Goal: Information Seeking & Learning: Understand process/instructions

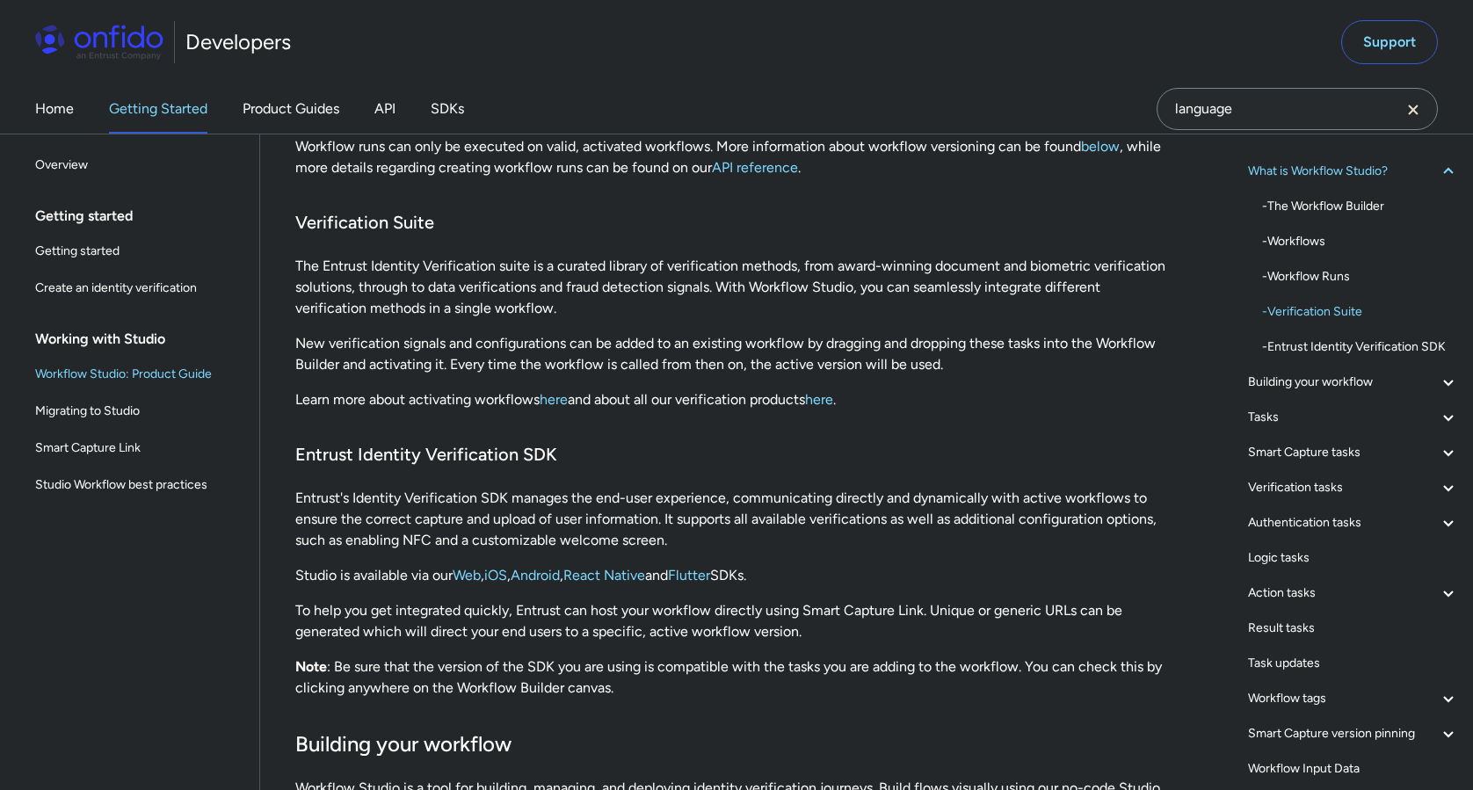
scroll to position [49, 0]
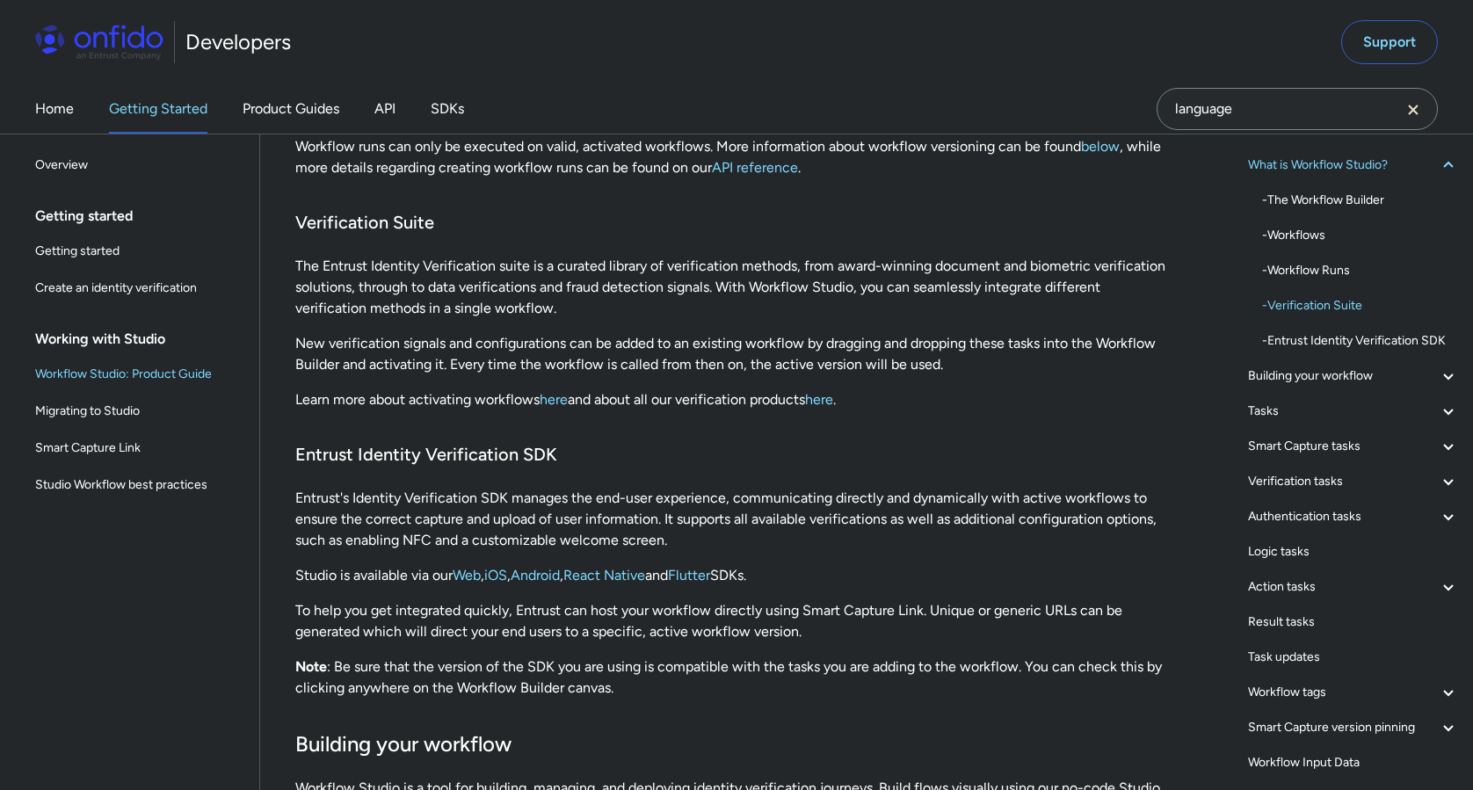
click at [1327, 585] on div "Action tasks" at bounding box center [1353, 587] width 211 height 21
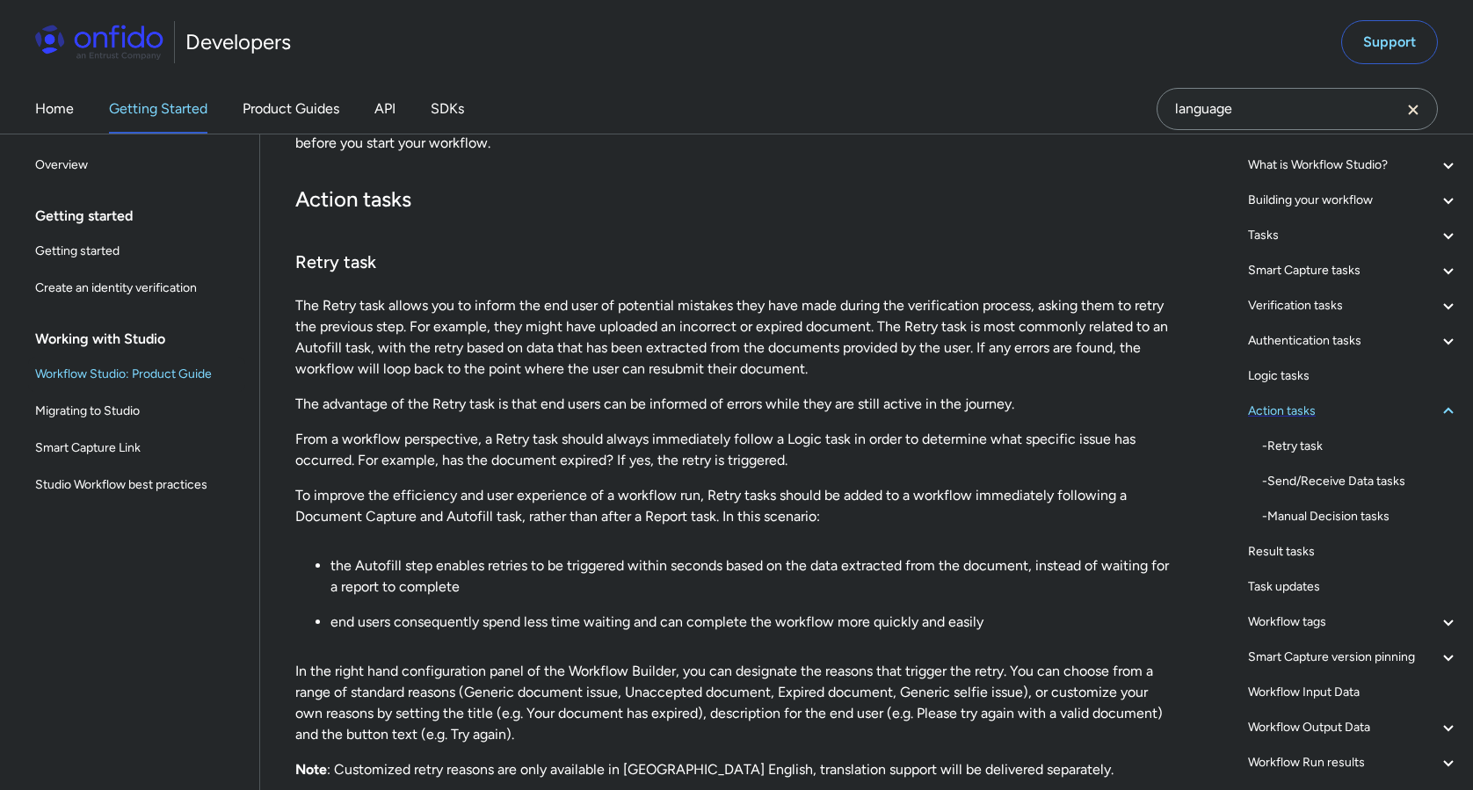
click at [1352, 412] on div "Action tasks" at bounding box center [1353, 411] width 211 height 21
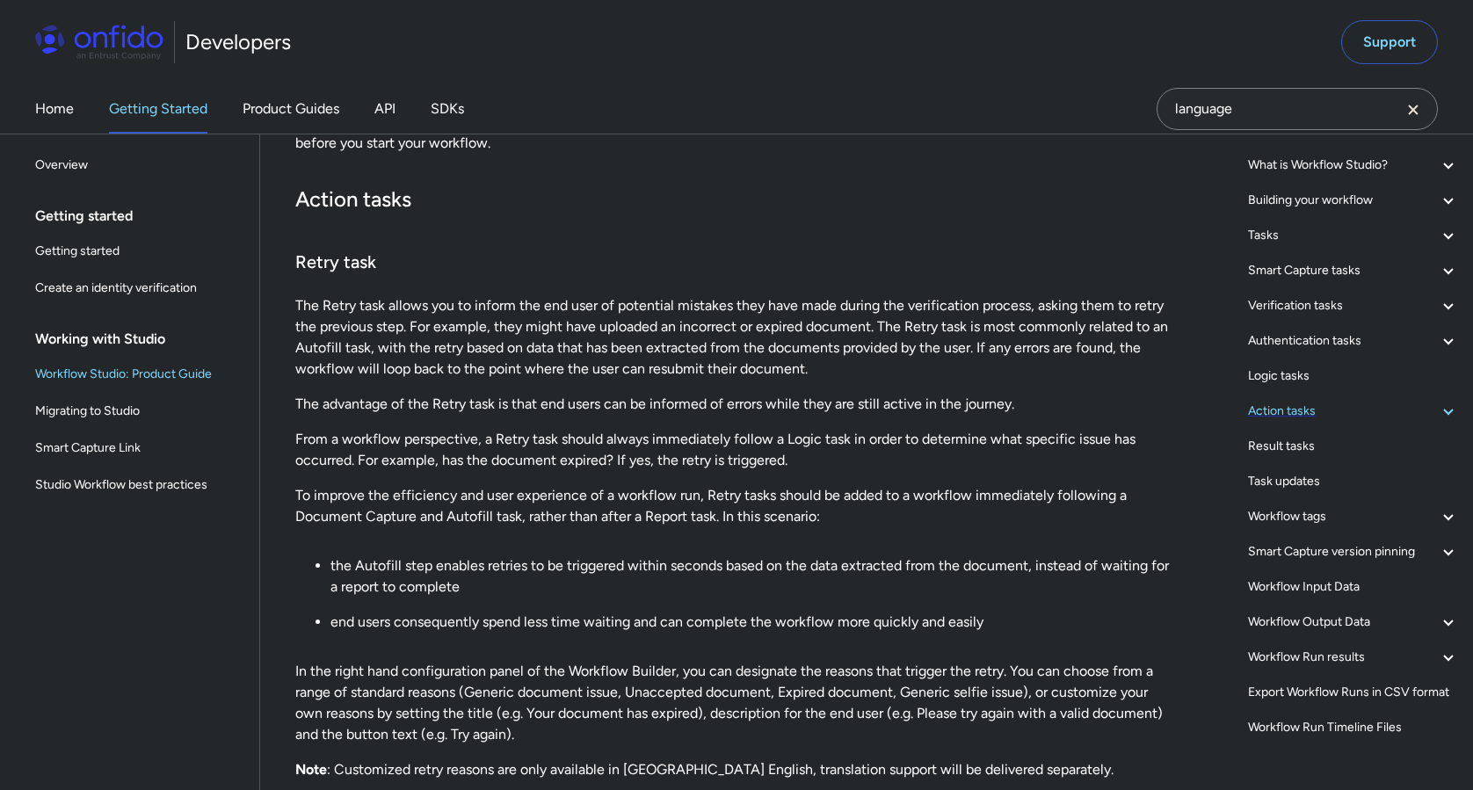
click at [1301, 409] on div "Action tasks" at bounding box center [1353, 411] width 211 height 21
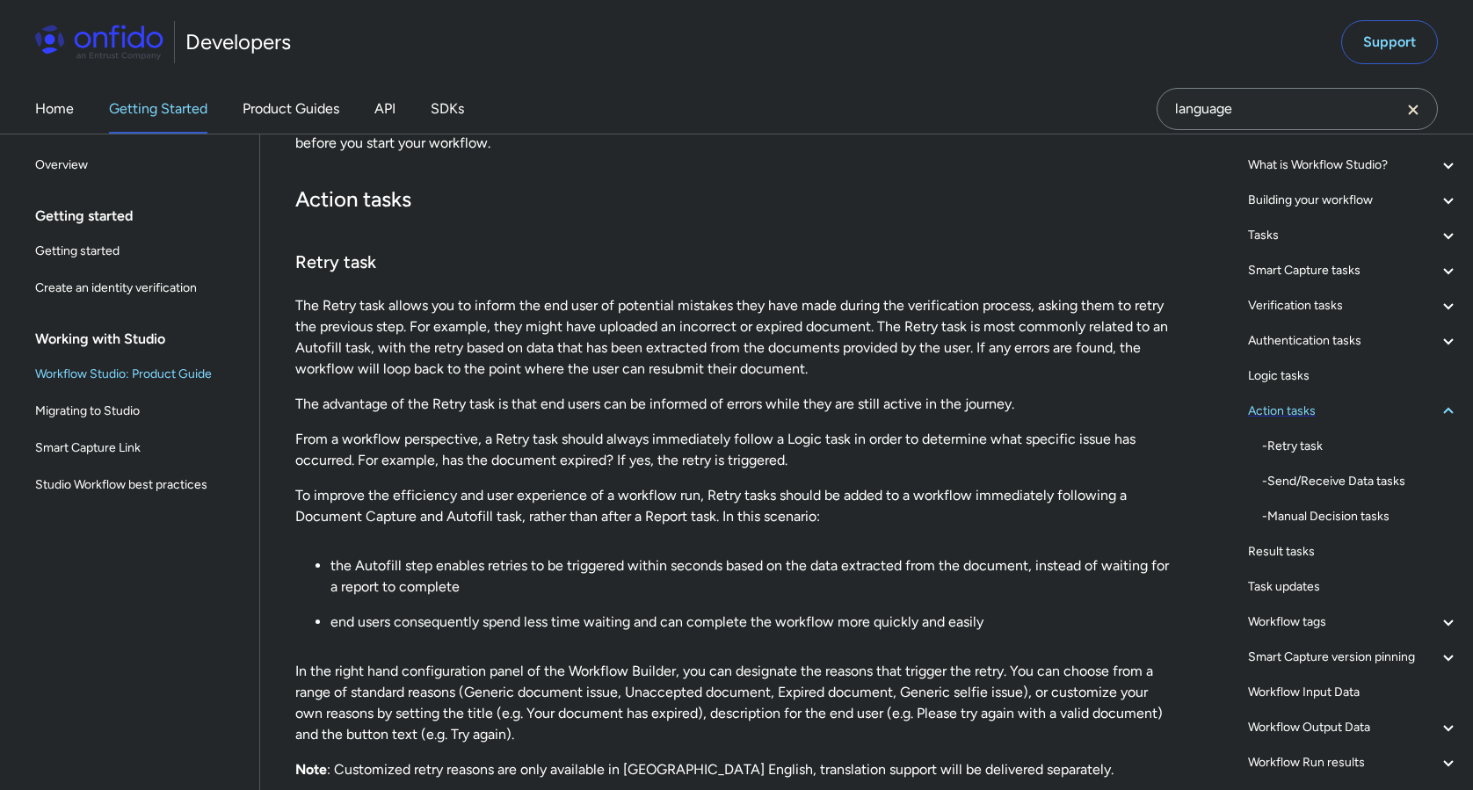
click at [1301, 409] on div "Action tasks" at bounding box center [1353, 411] width 211 height 21
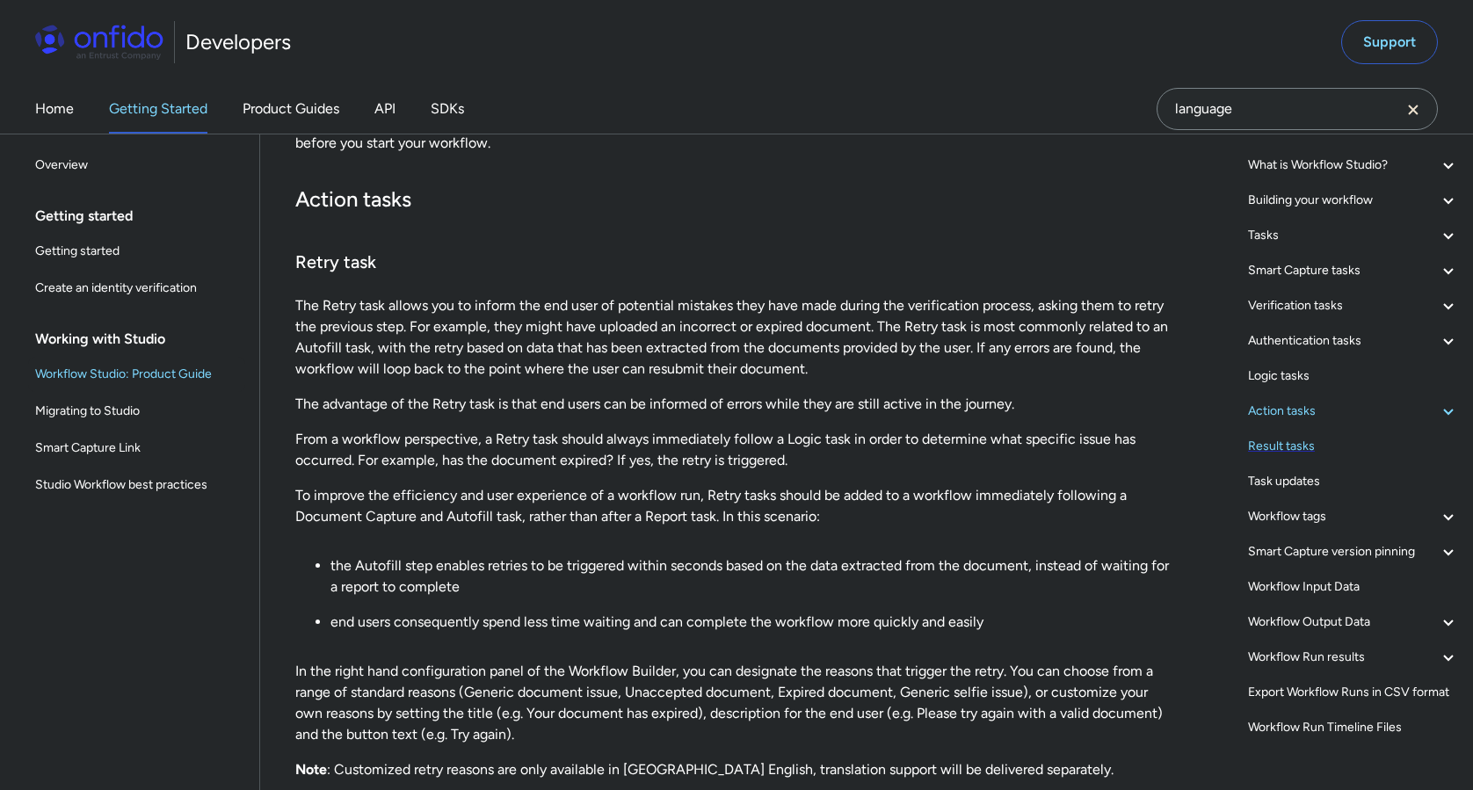
click at [1303, 447] on div "Result tasks" at bounding box center [1353, 446] width 211 height 21
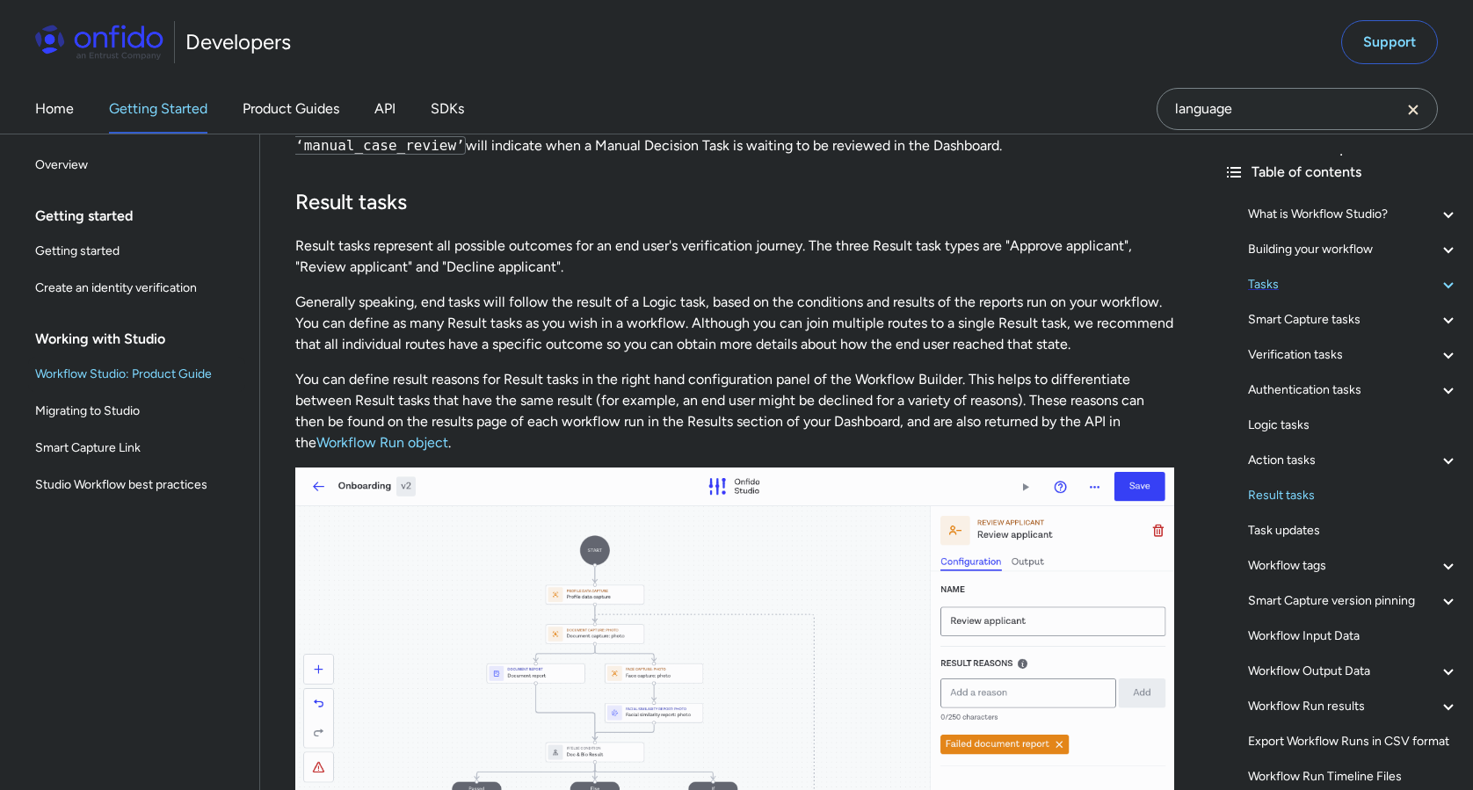
click at [1338, 278] on div "Tasks" at bounding box center [1353, 284] width 211 height 21
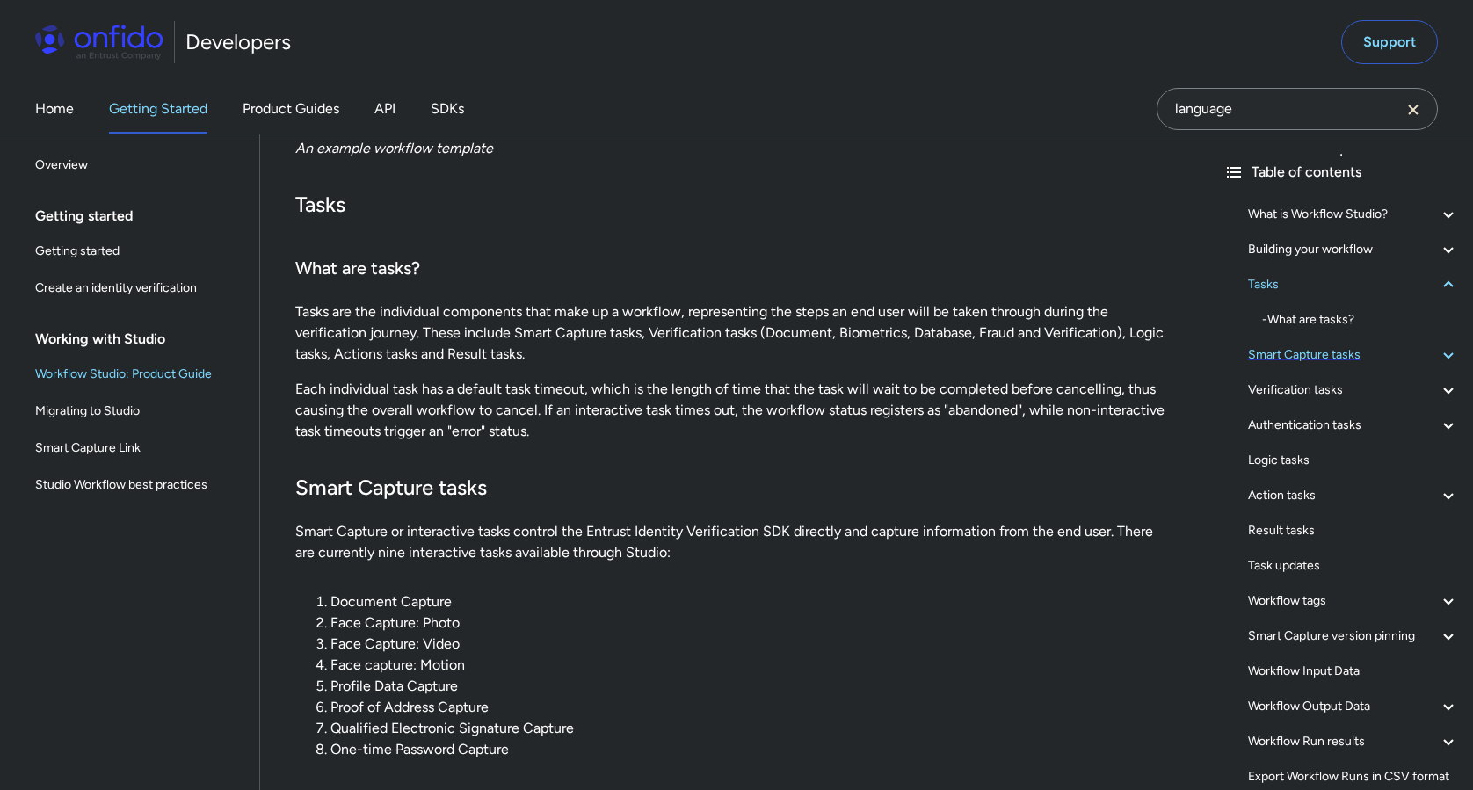
click at [1333, 362] on div "Smart Capture tasks" at bounding box center [1353, 355] width 211 height 21
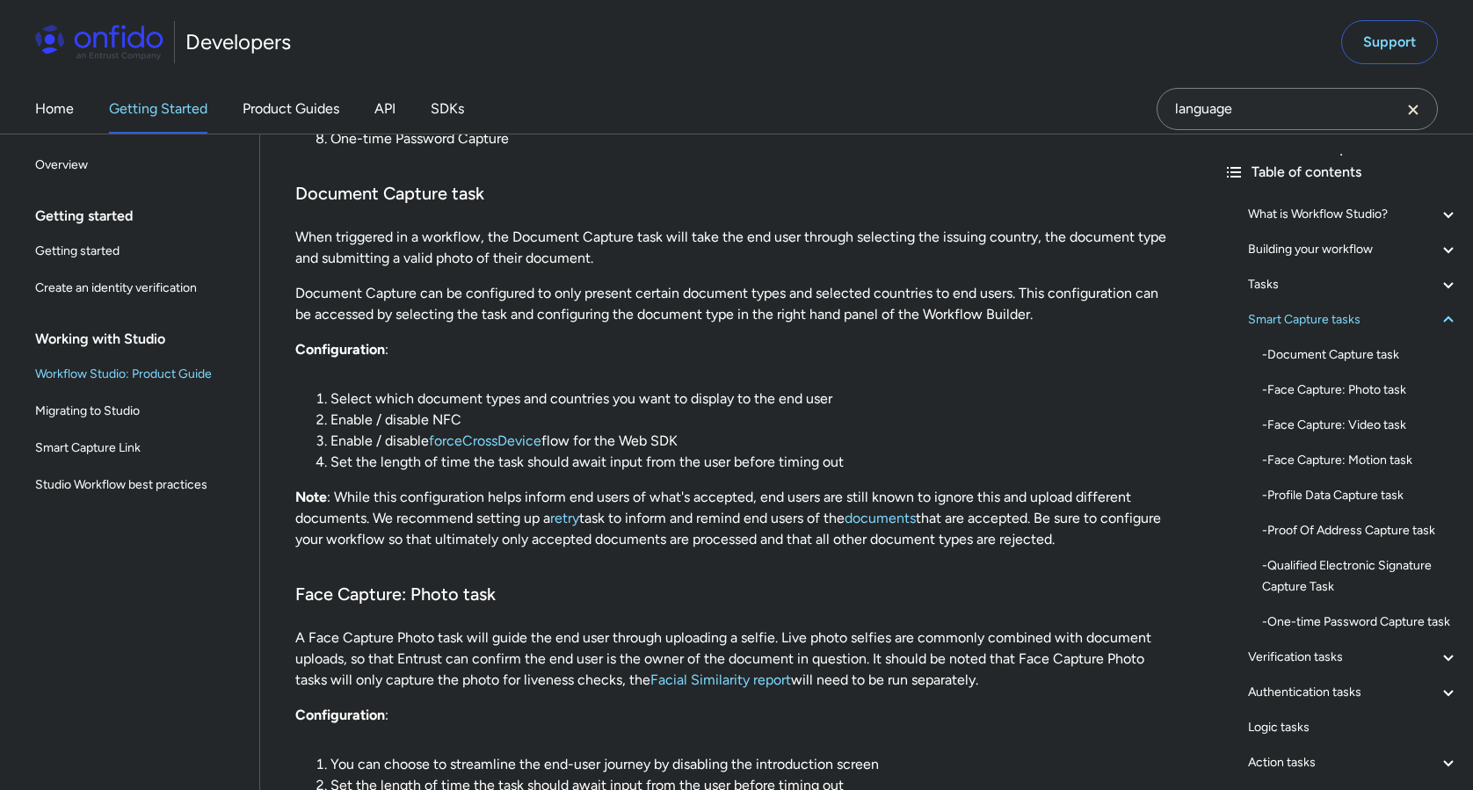
scroll to position [5802, 0]
click at [567, 524] on link "retry" at bounding box center [564, 517] width 29 height 17
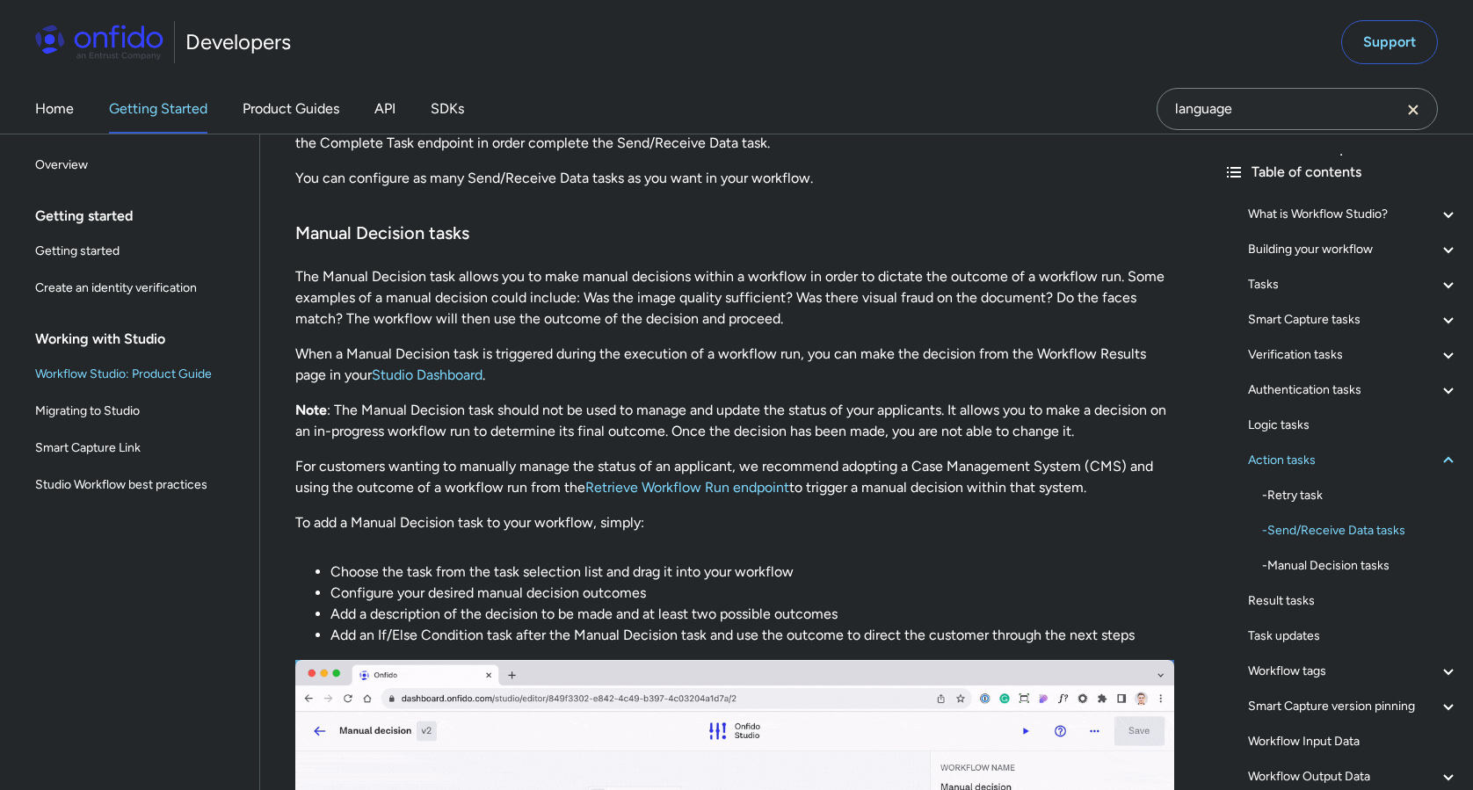
scroll to position [31597, 0]
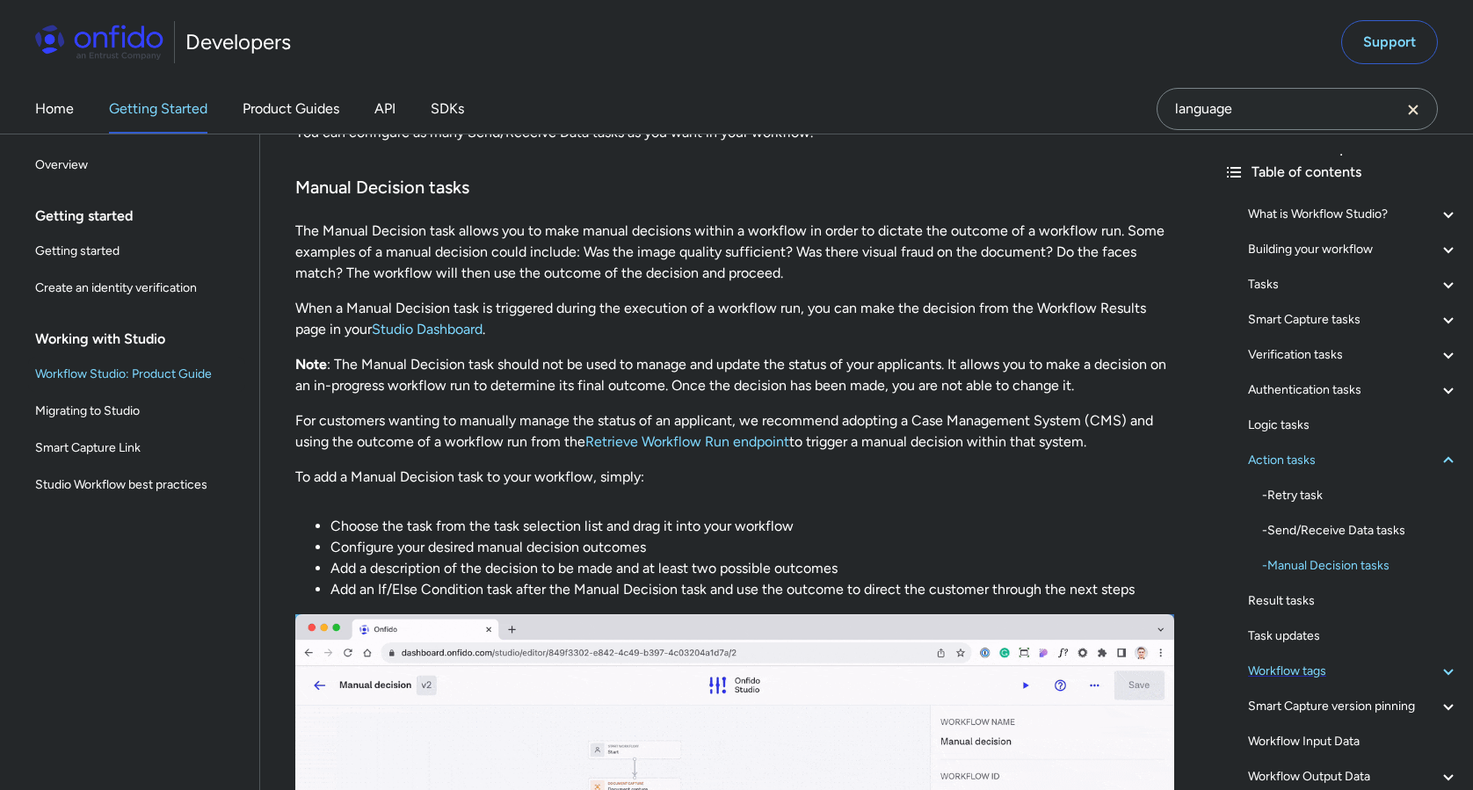
click at [1329, 676] on div "Workflow tags" at bounding box center [1353, 671] width 211 height 21
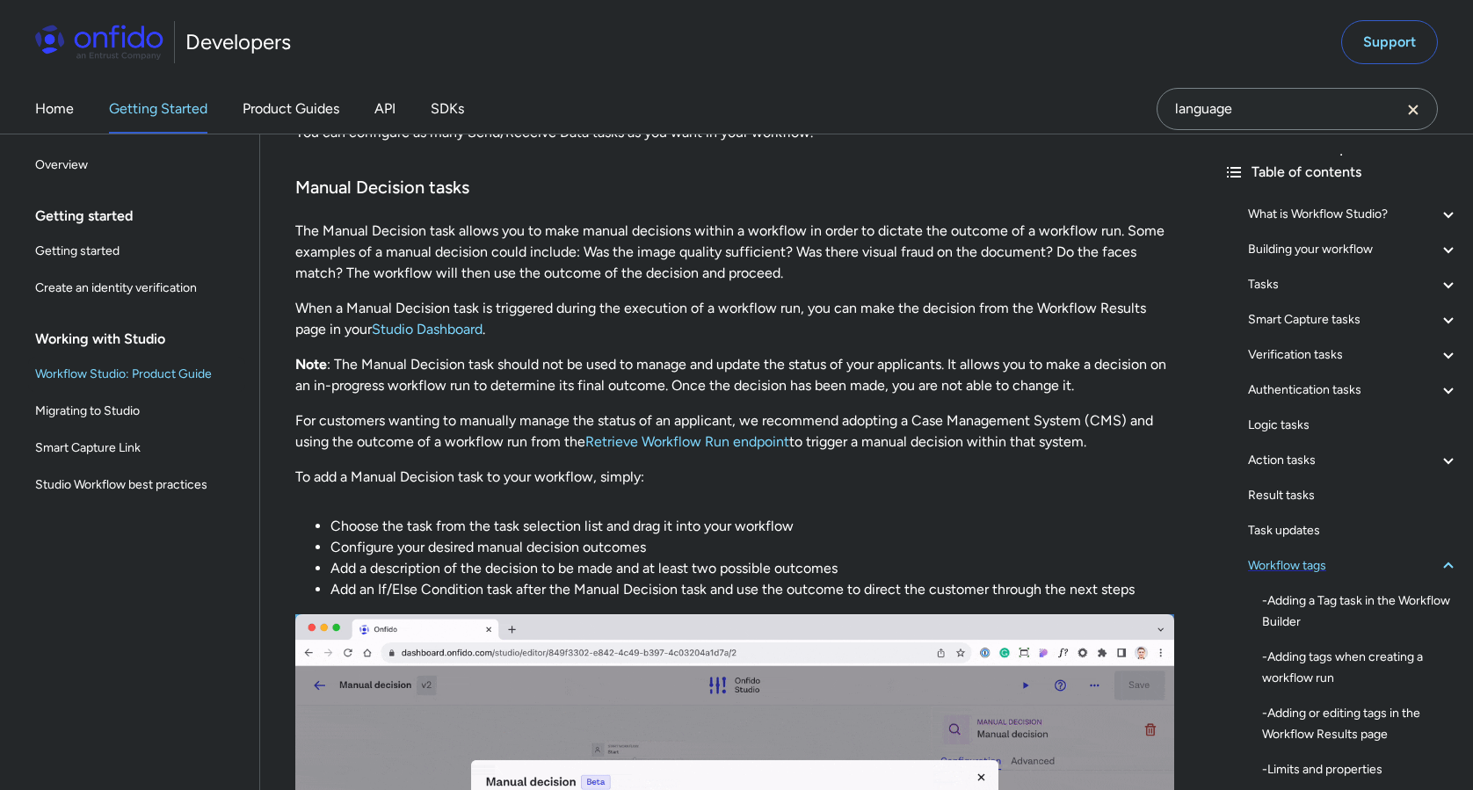
scroll to position [35446, 0]
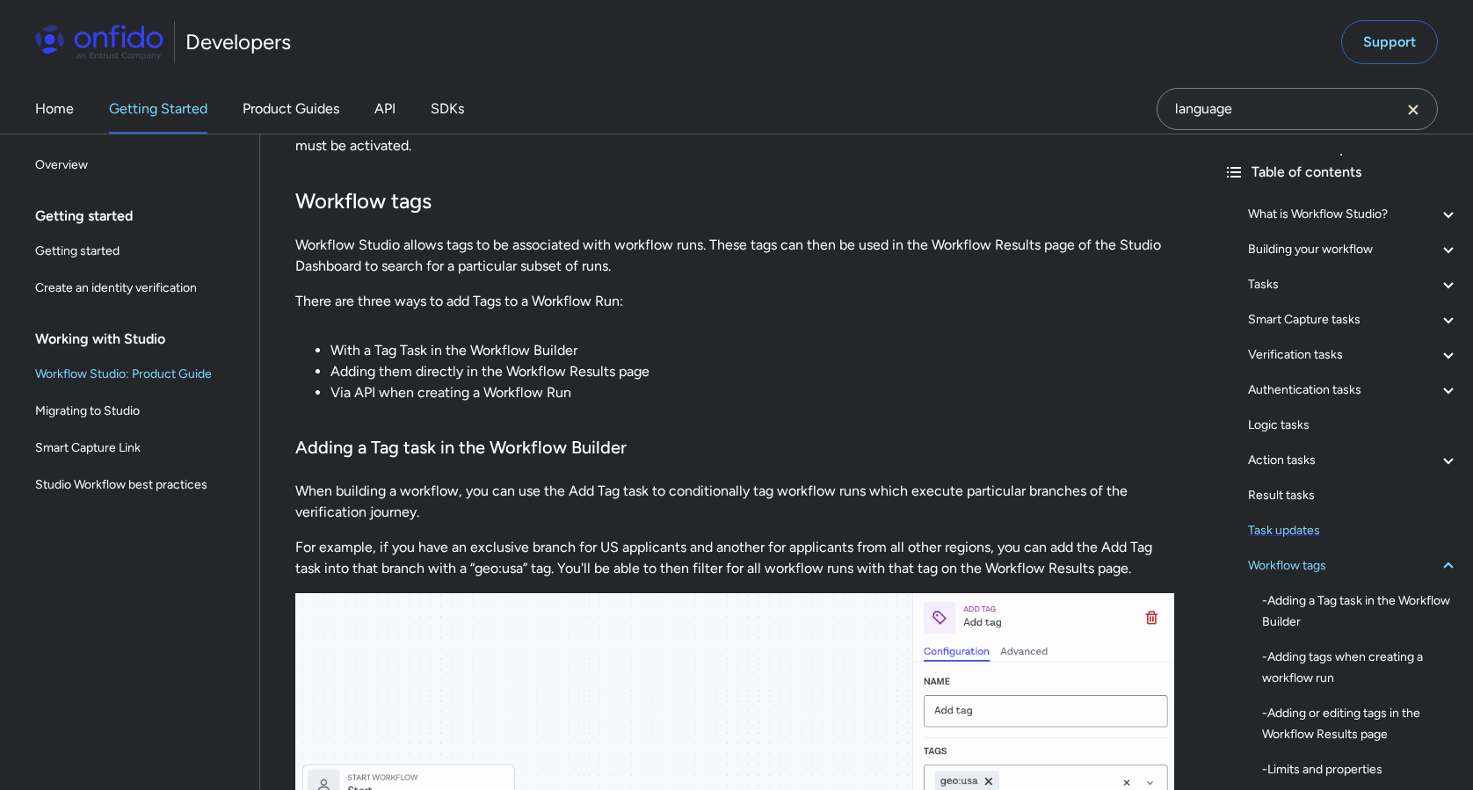
click at [1298, 540] on div "Task updates" at bounding box center [1353, 530] width 211 height 21
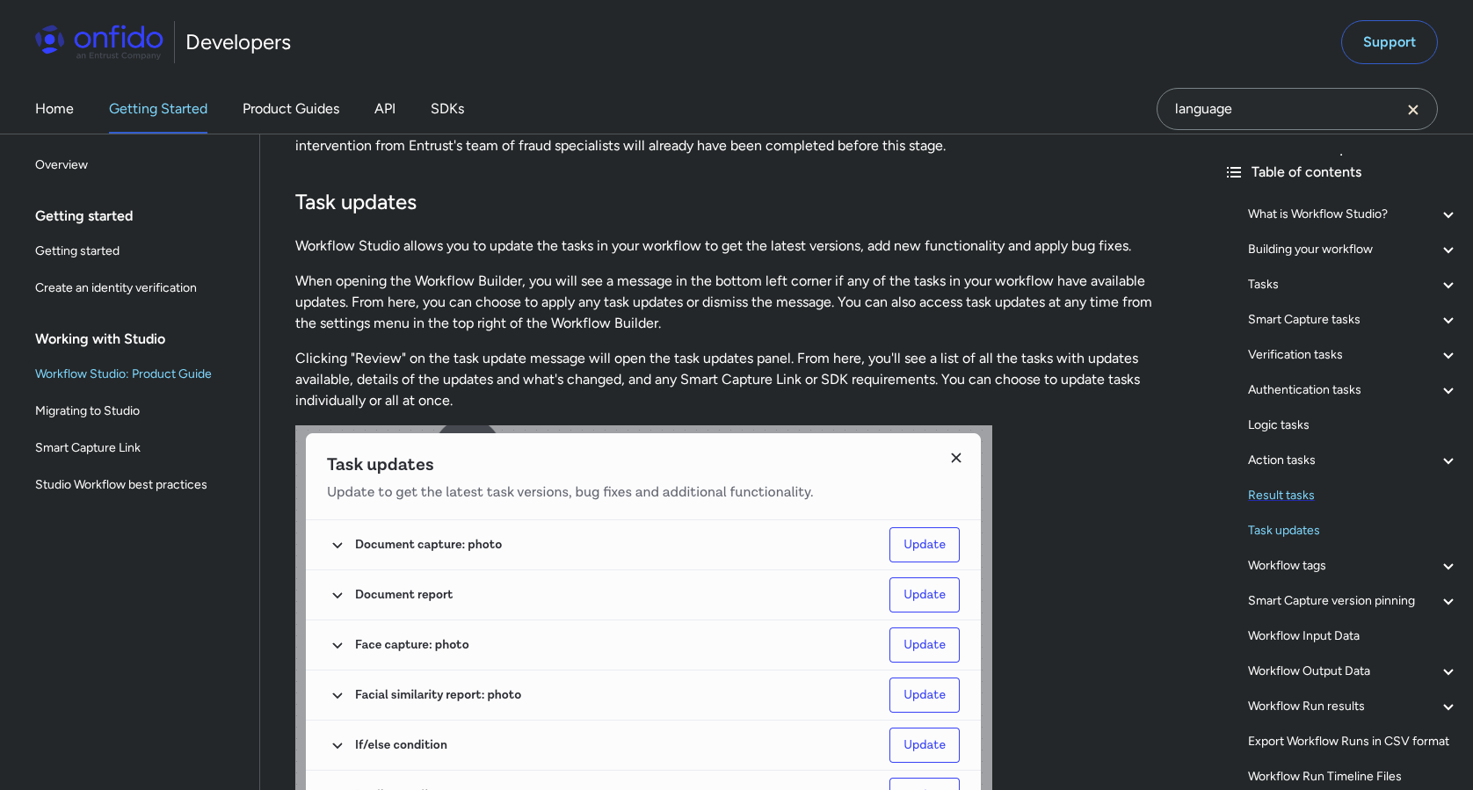
click at [1300, 486] on div "Result tasks" at bounding box center [1353, 495] width 211 height 21
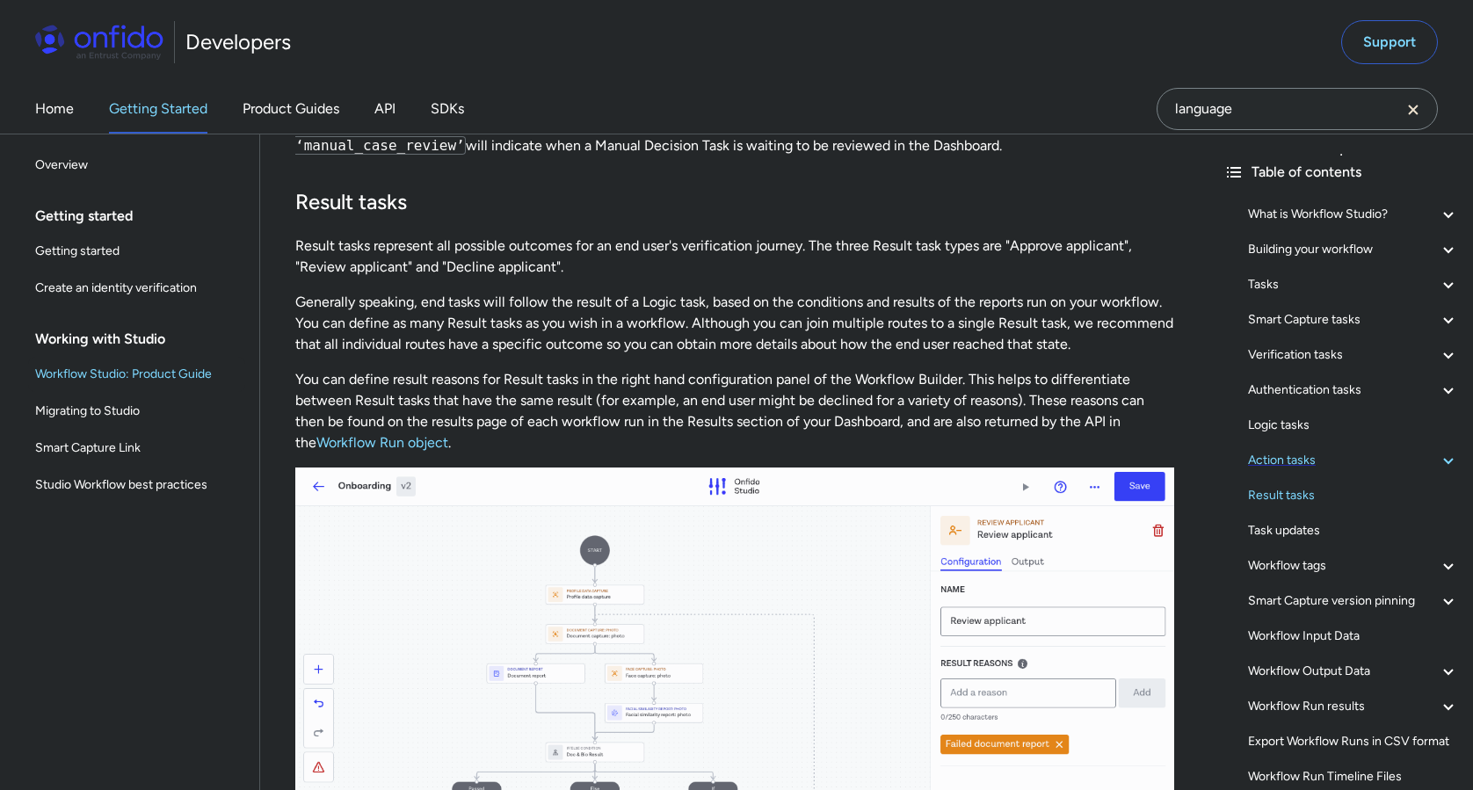
click at [1295, 465] on div "Action tasks" at bounding box center [1353, 460] width 211 height 21
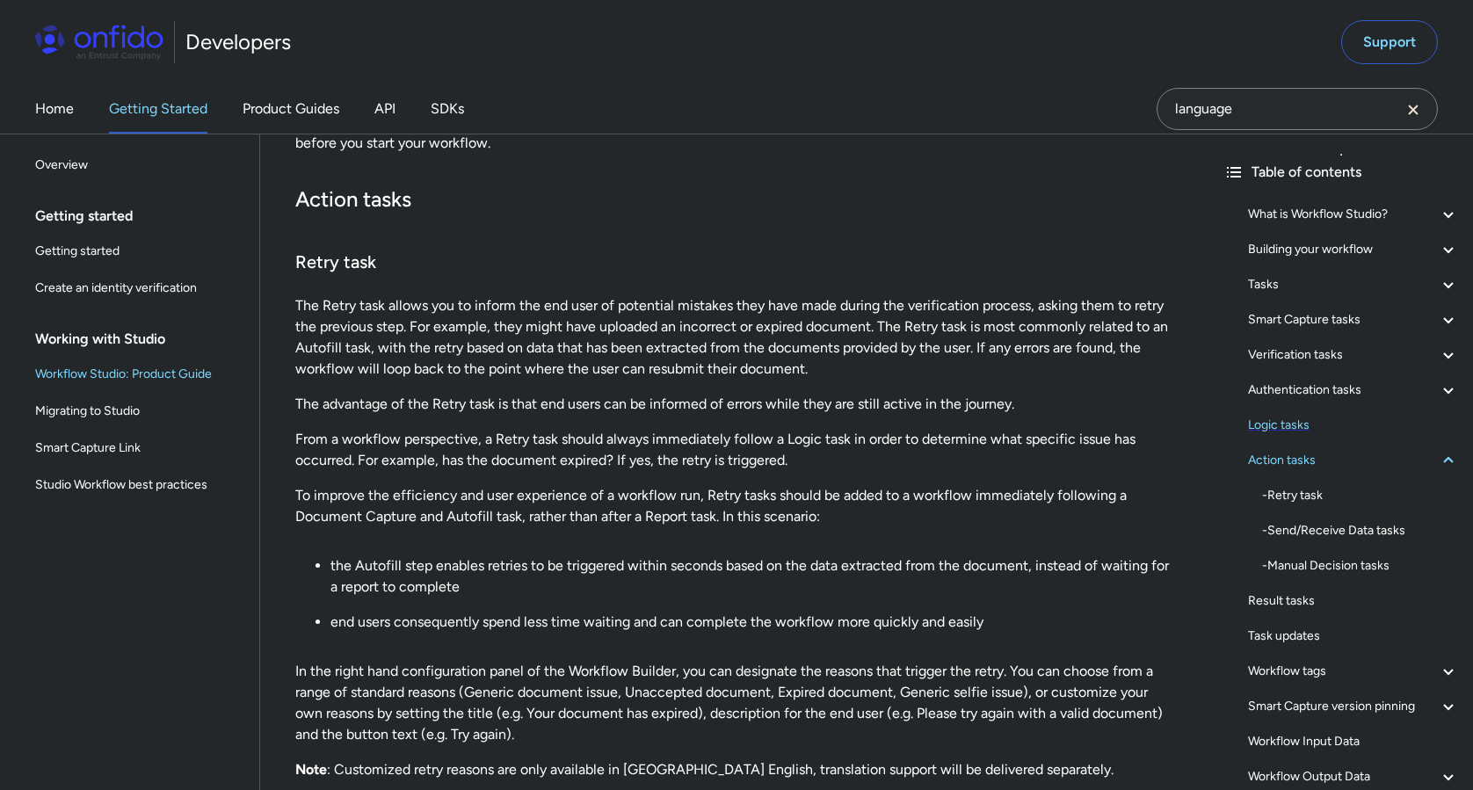
click at [1289, 423] on div "Logic tasks" at bounding box center [1353, 425] width 211 height 21
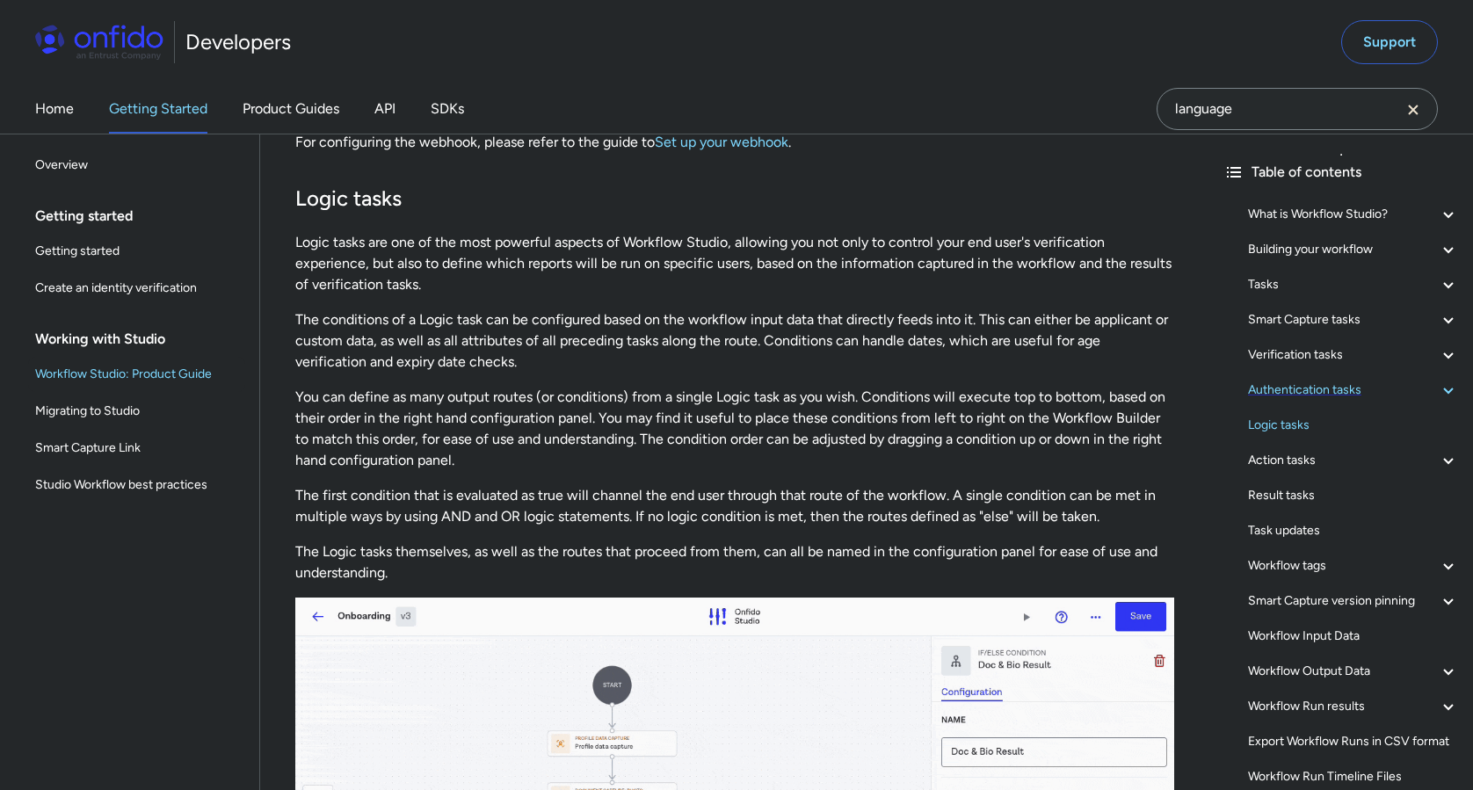
click at [1298, 389] on div "Authentication tasks" at bounding box center [1353, 390] width 211 height 21
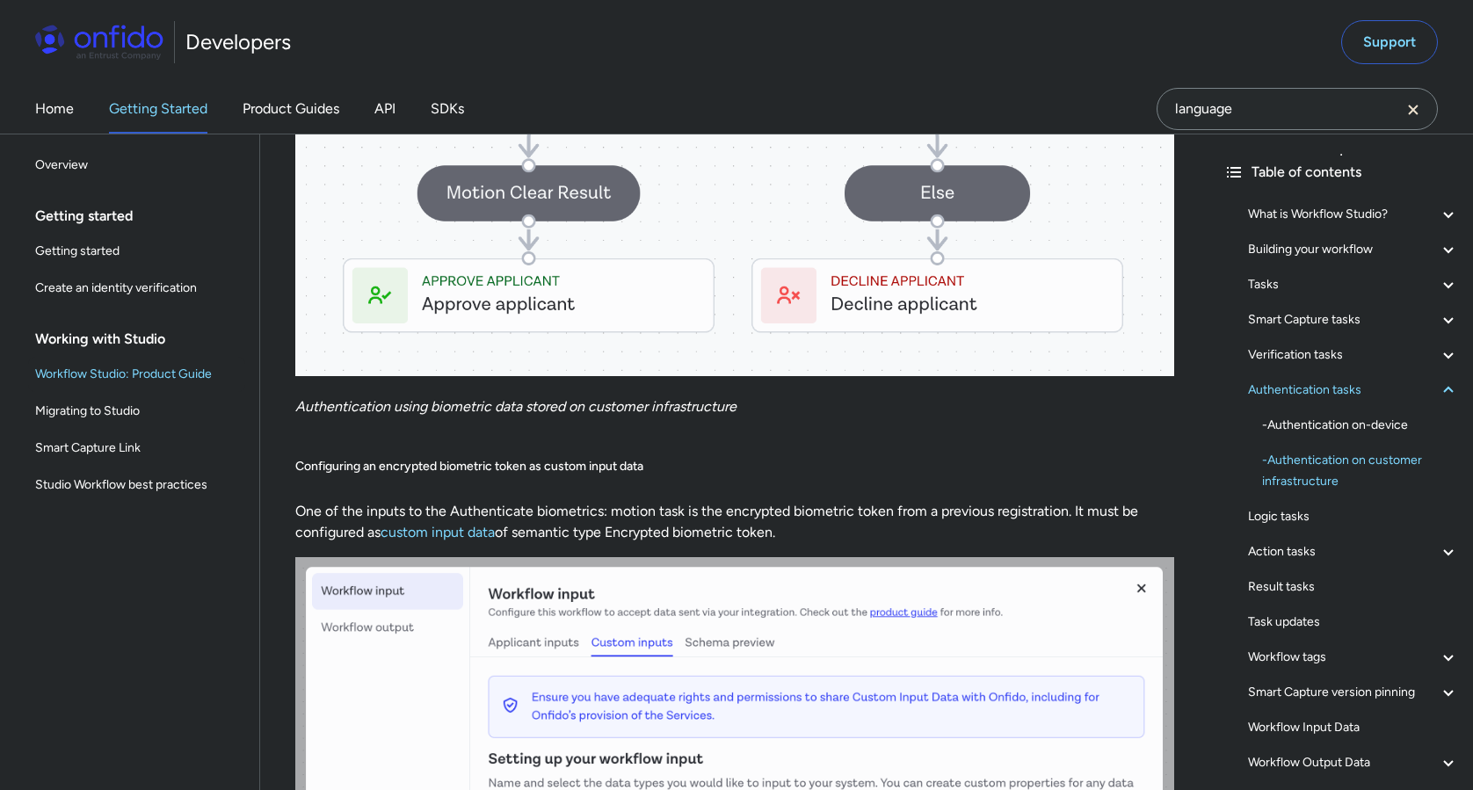
scroll to position [22995, 0]
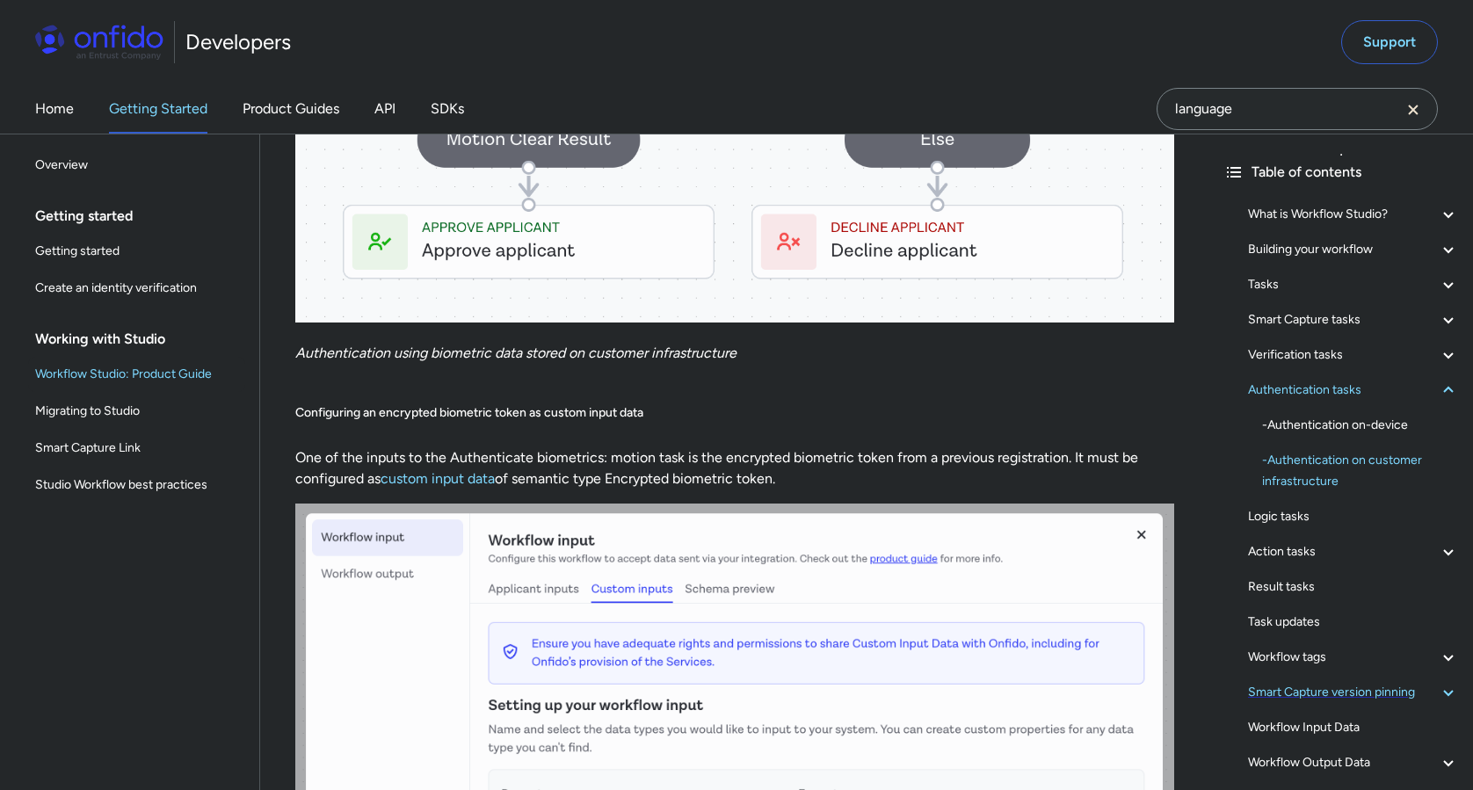
click at [1318, 697] on div "Smart Capture version pinning" at bounding box center [1353, 692] width 211 height 21
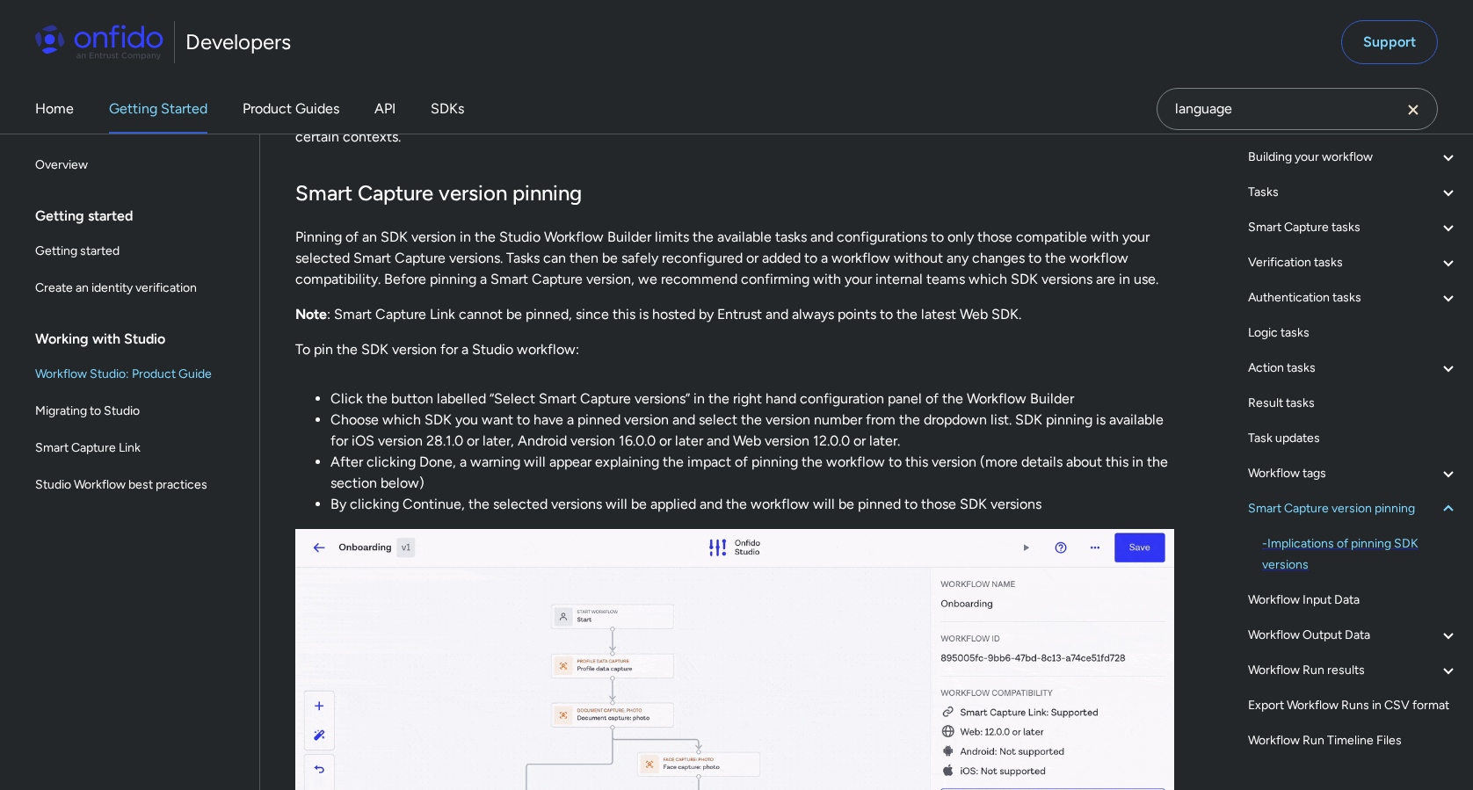
scroll to position [138, 0]
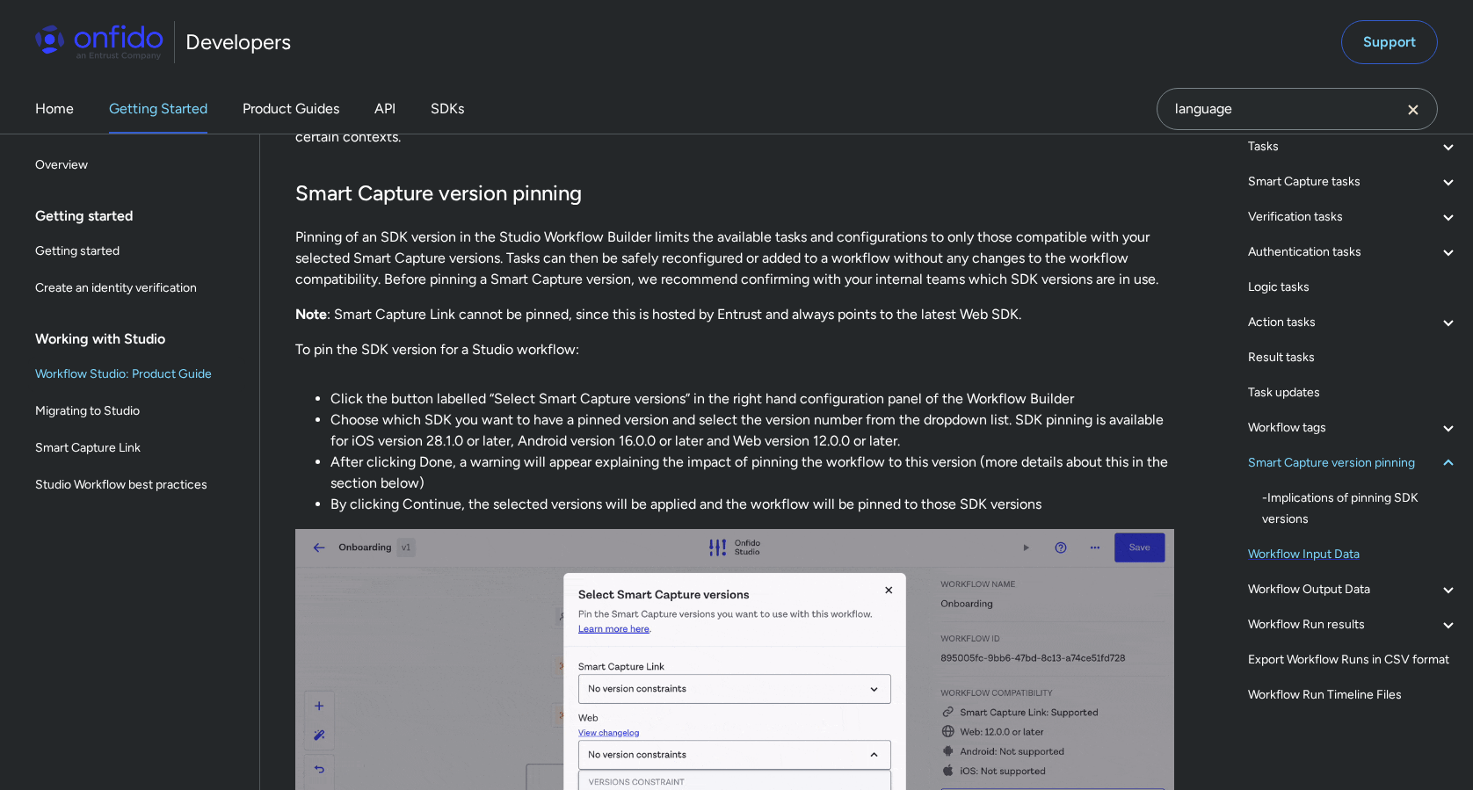
click at [1317, 559] on div "Workflow Input Data" at bounding box center [1353, 554] width 211 height 21
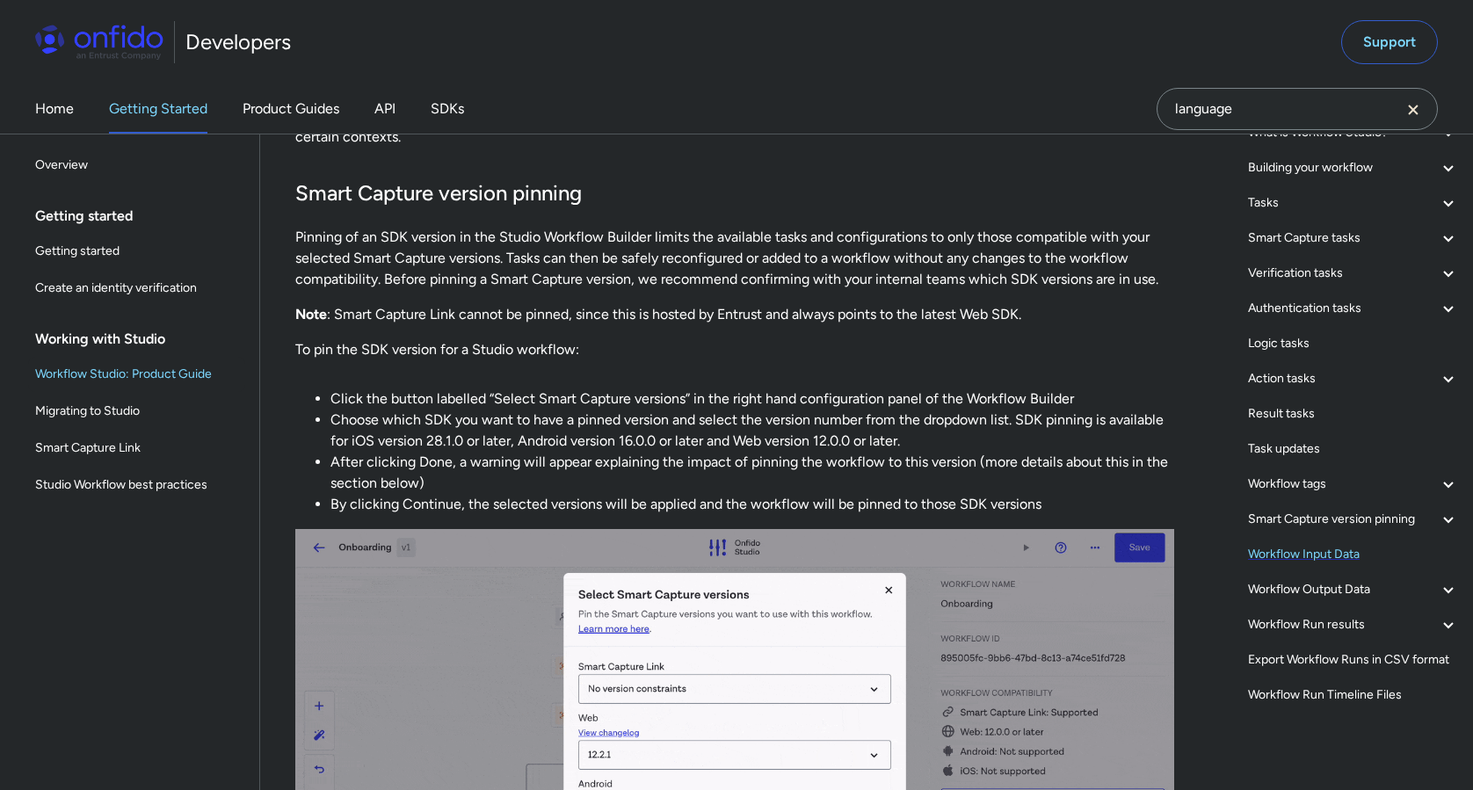
scroll to position [82, 0]
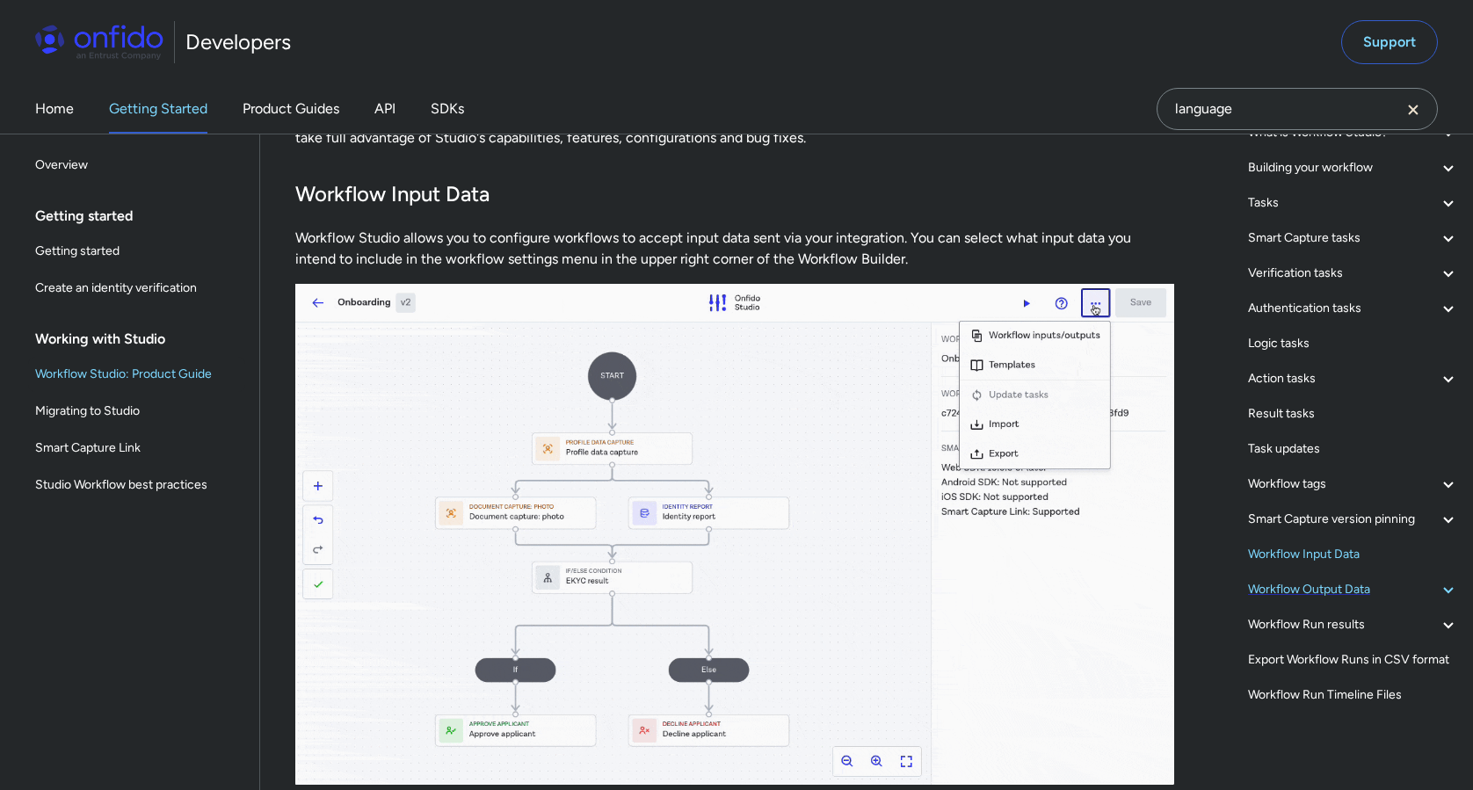
click at [1319, 585] on div "Workflow Output Data" at bounding box center [1353, 589] width 211 height 21
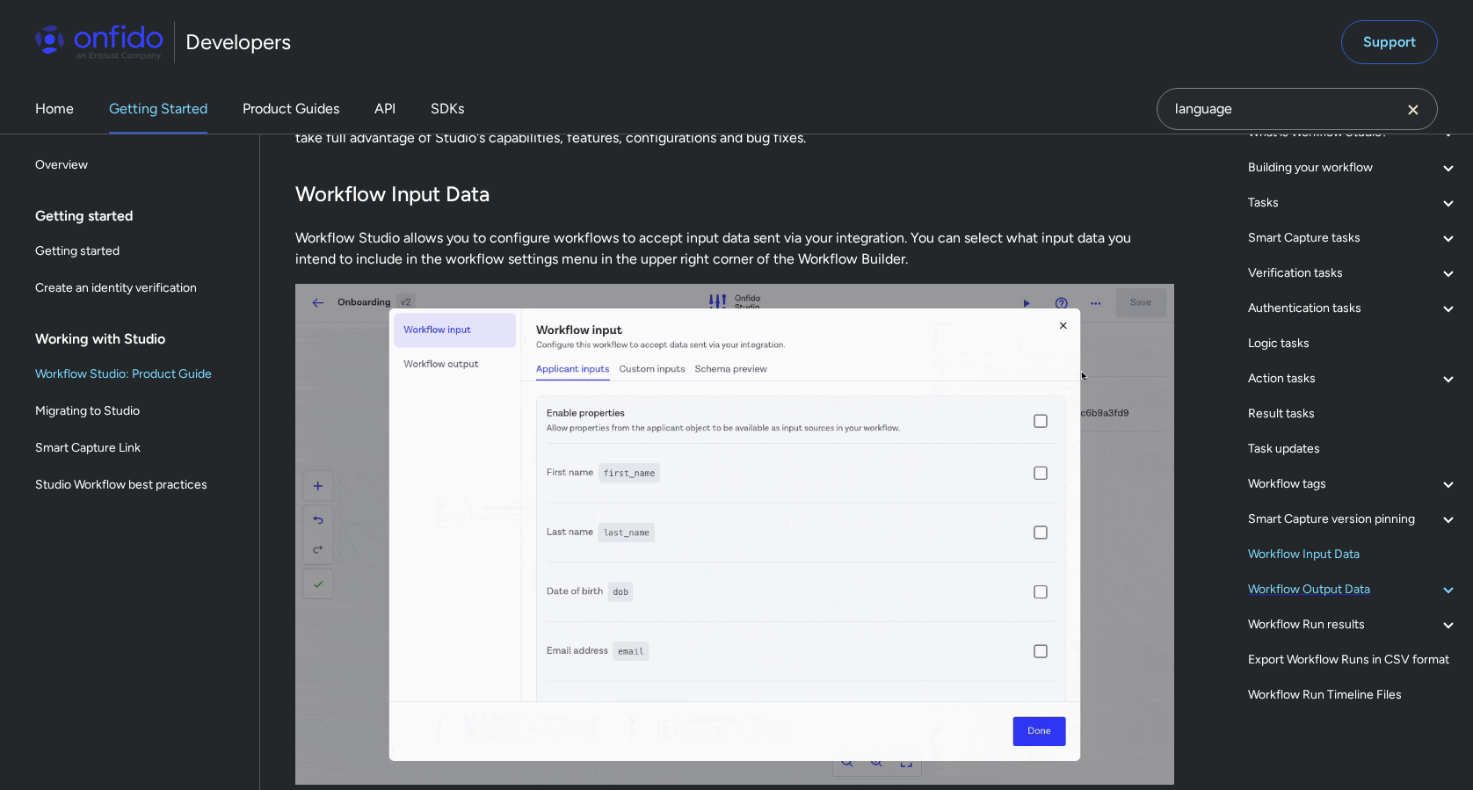
scroll to position [40596, 0]
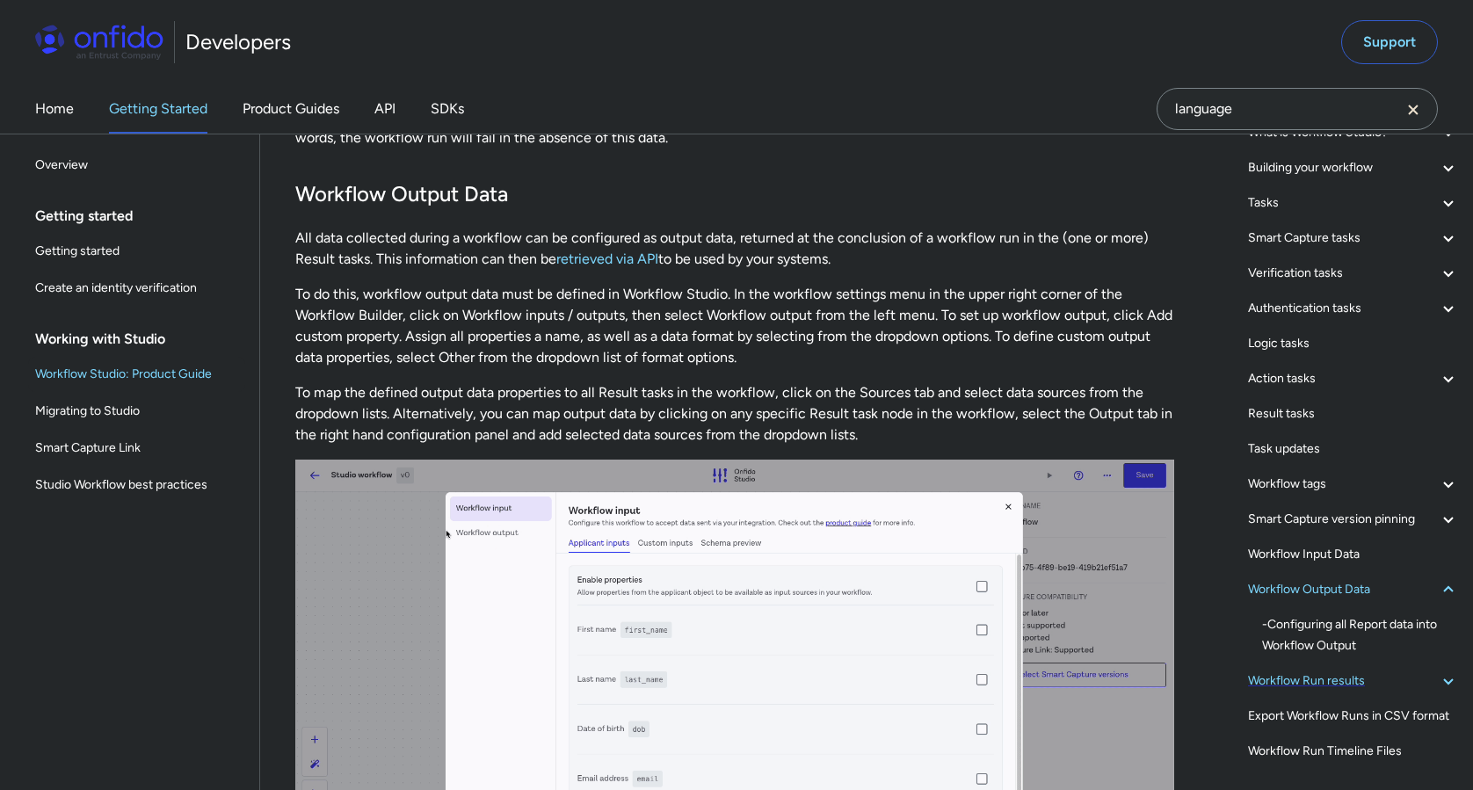
click at [1338, 679] on div "Workflow Run results" at bounding box center [1353, 681] width 211 height 21
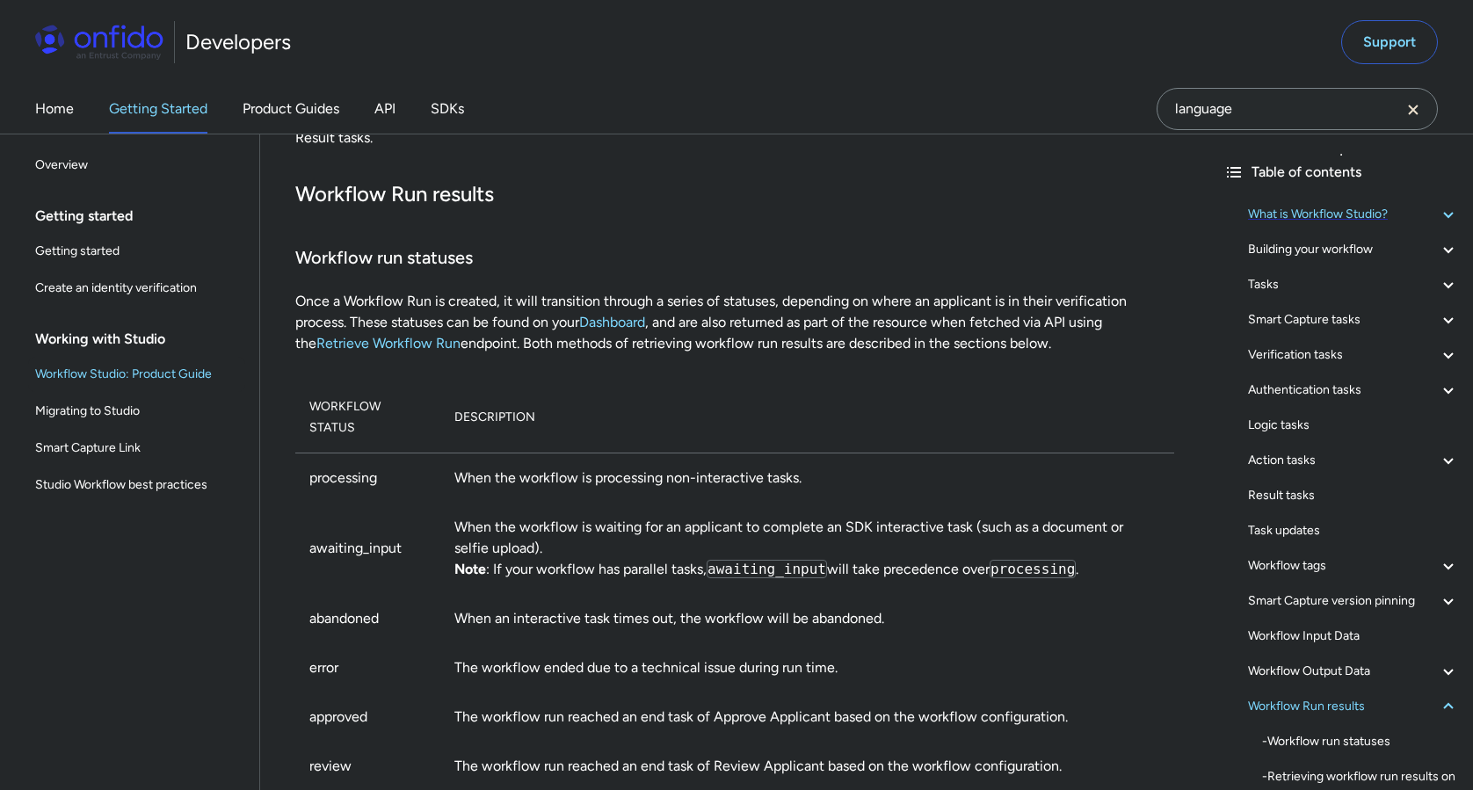
click at [1329, 217] on div "What is Workflow Studio?" at bounding box center [1353, 214] width 211 height 21
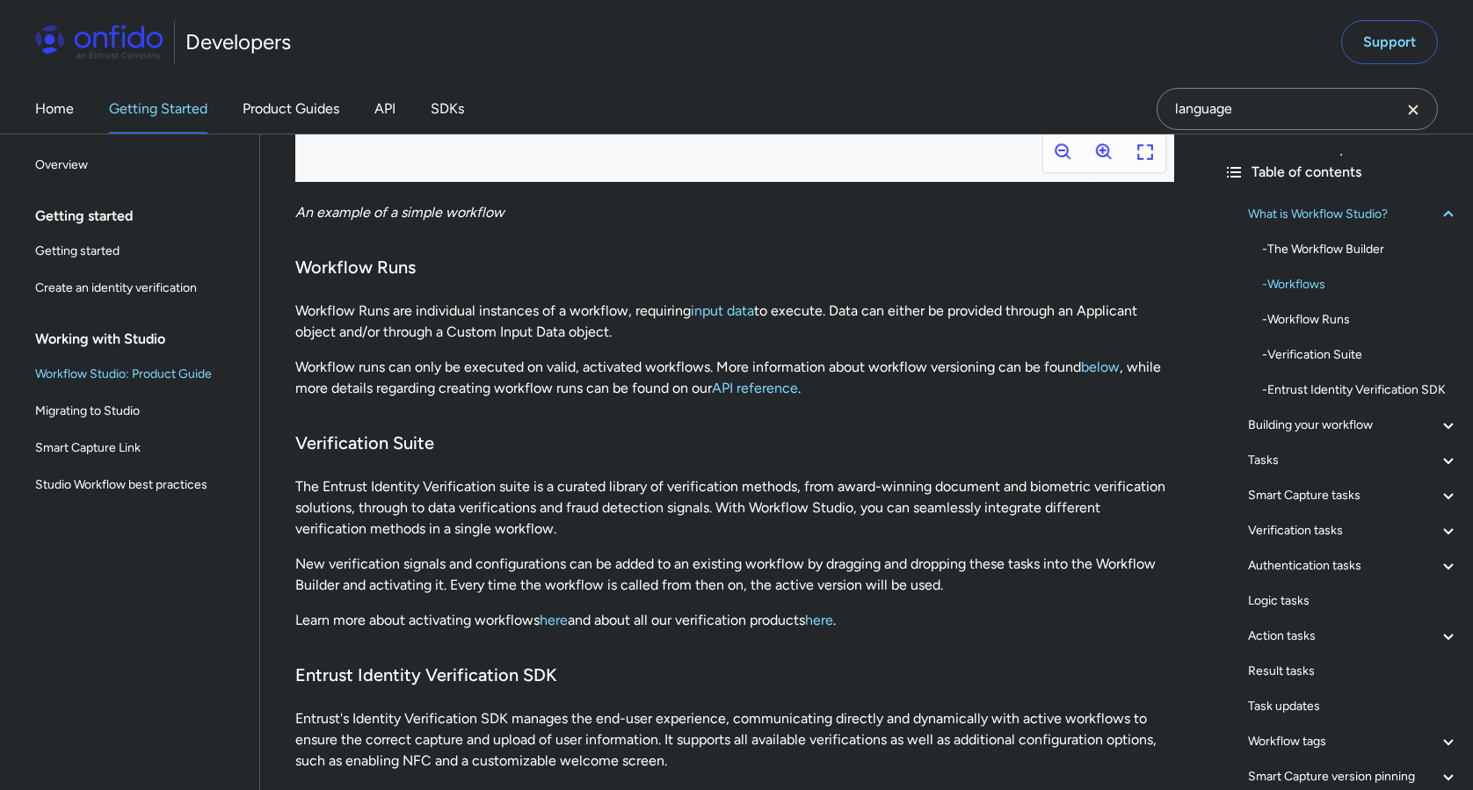
scroll to position [1420, 0]
click at [1329, 322] on div "- Workflow Runs" at bounding box center [1360, 319] width 197 height 21
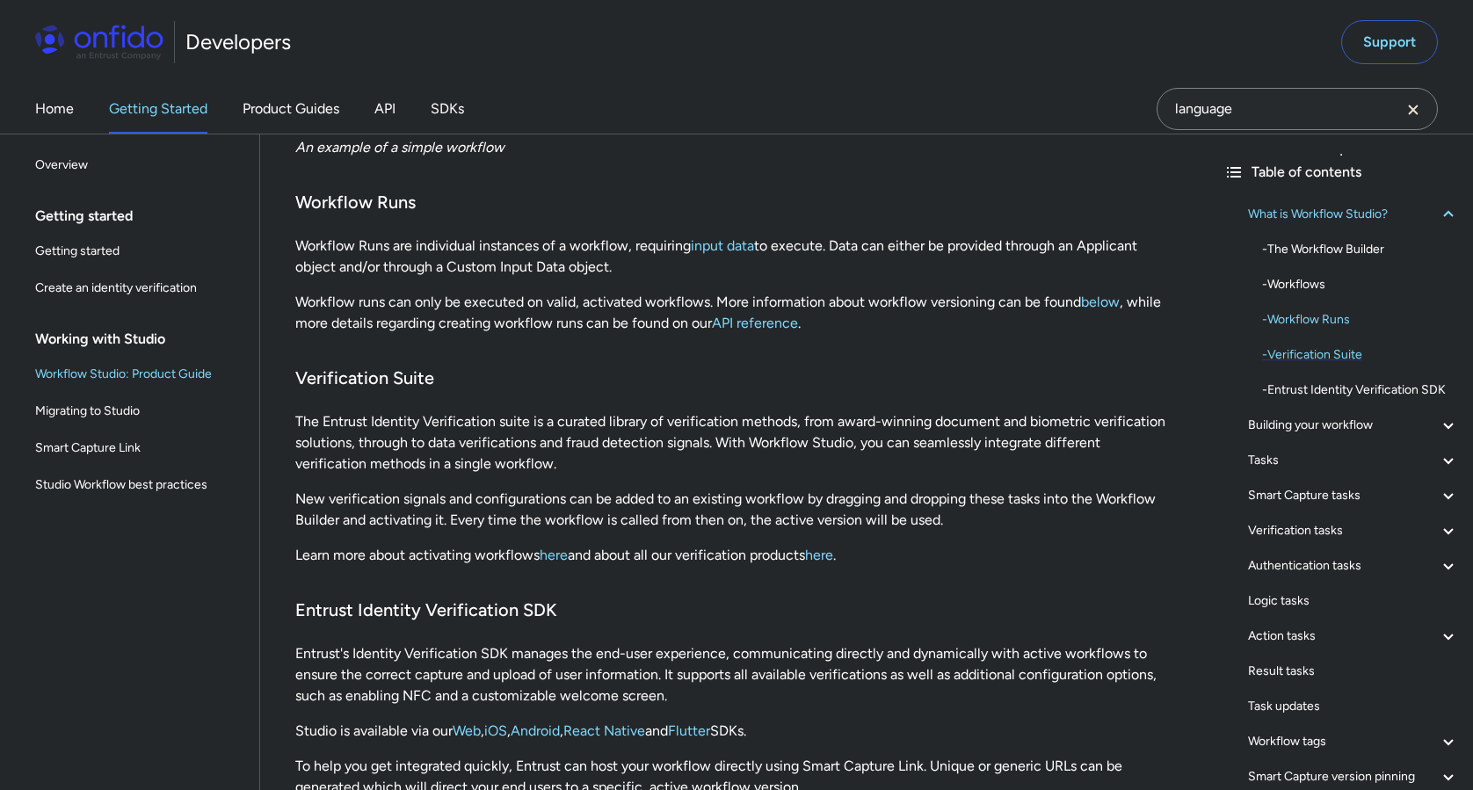
click at [1346, 360] on div "- Verification Suite" at bounding box center [1360, 355] width 197 height 21
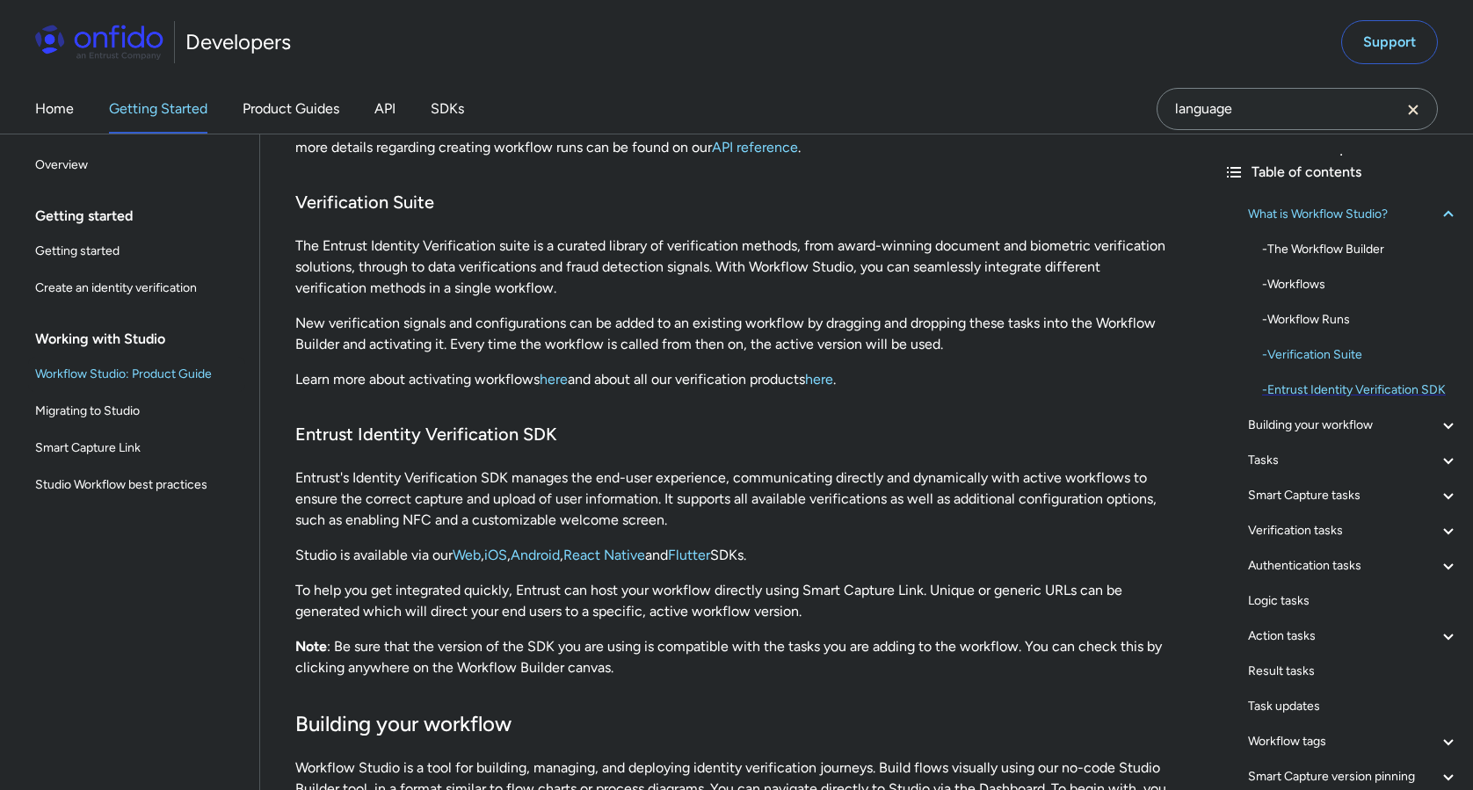
click at [1385, 392] on div "- Entrust Identity Verification SDK" at bounding box center [1360, 390] width 197 height 21
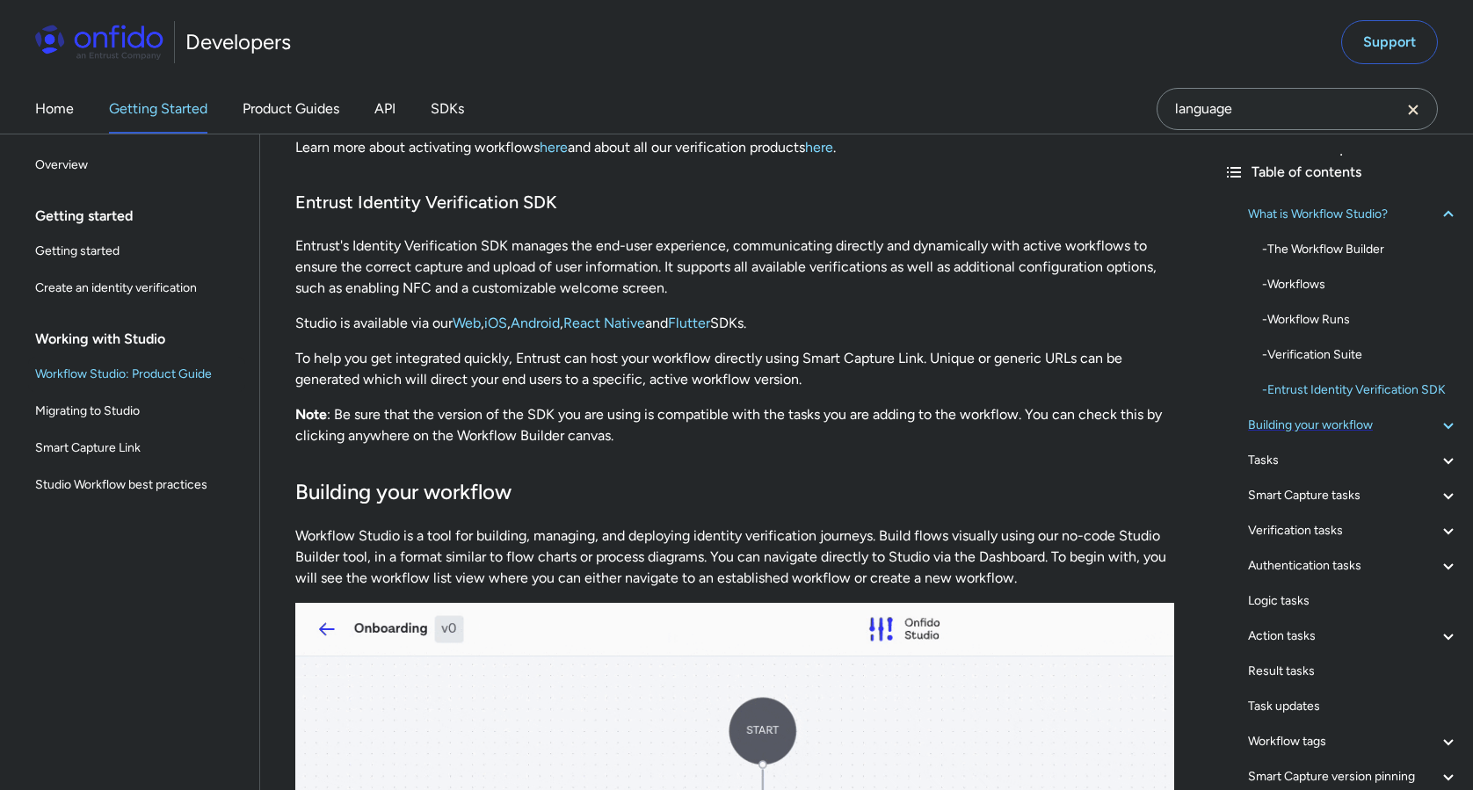
click at [1378, 416] on div "Building your workflow" at bounding box center [1353, 425] width 211 height 21
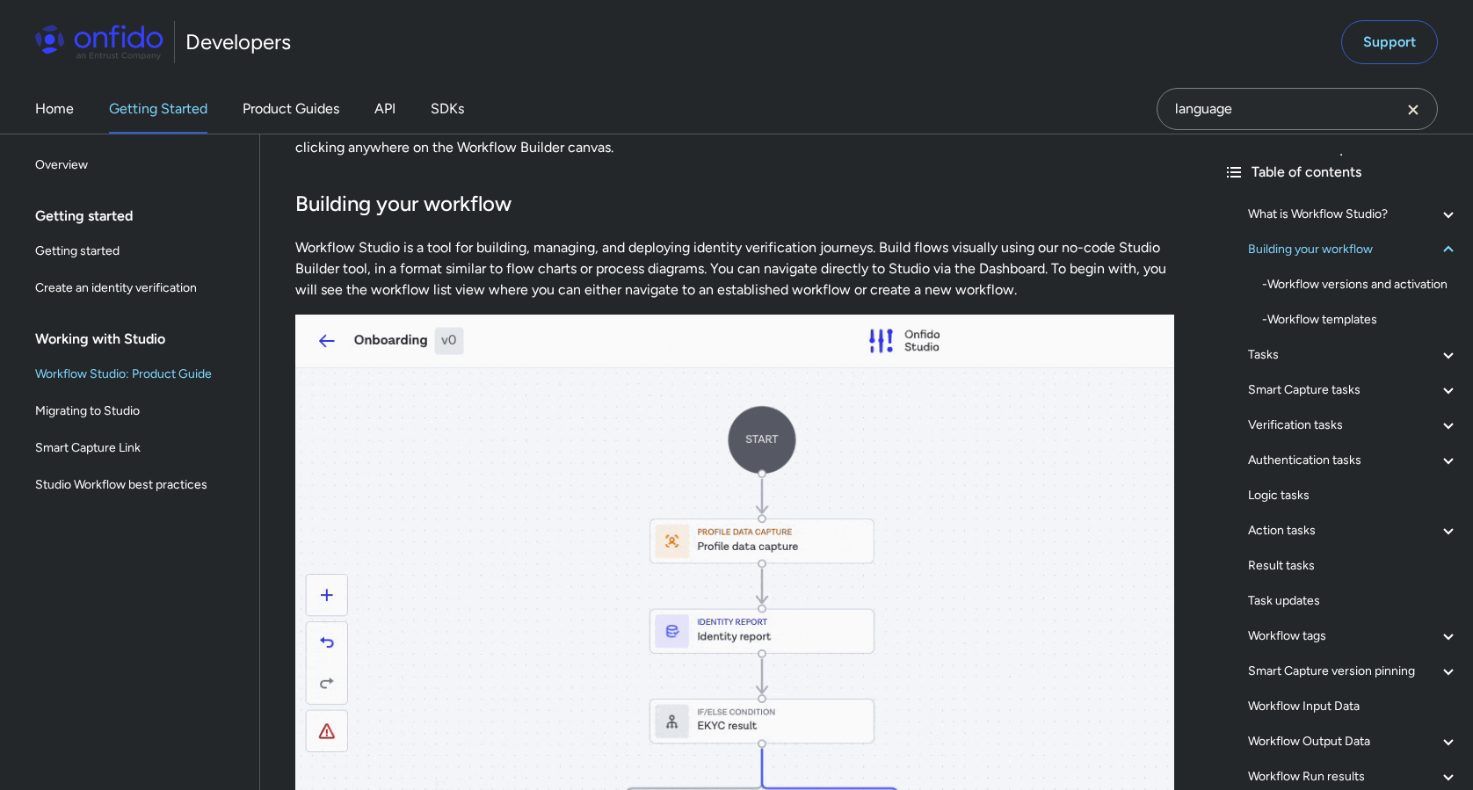
click at [1348, 339] on div "What is Workflow Studio? - The Workflow Builder - Workflows - Workflow Runs - V…" at bounding box center [1342, 534] width 236 height 675
click at [1341, 355] on div "Tasks" at bounding box center [1353, 355] width 211 height 21
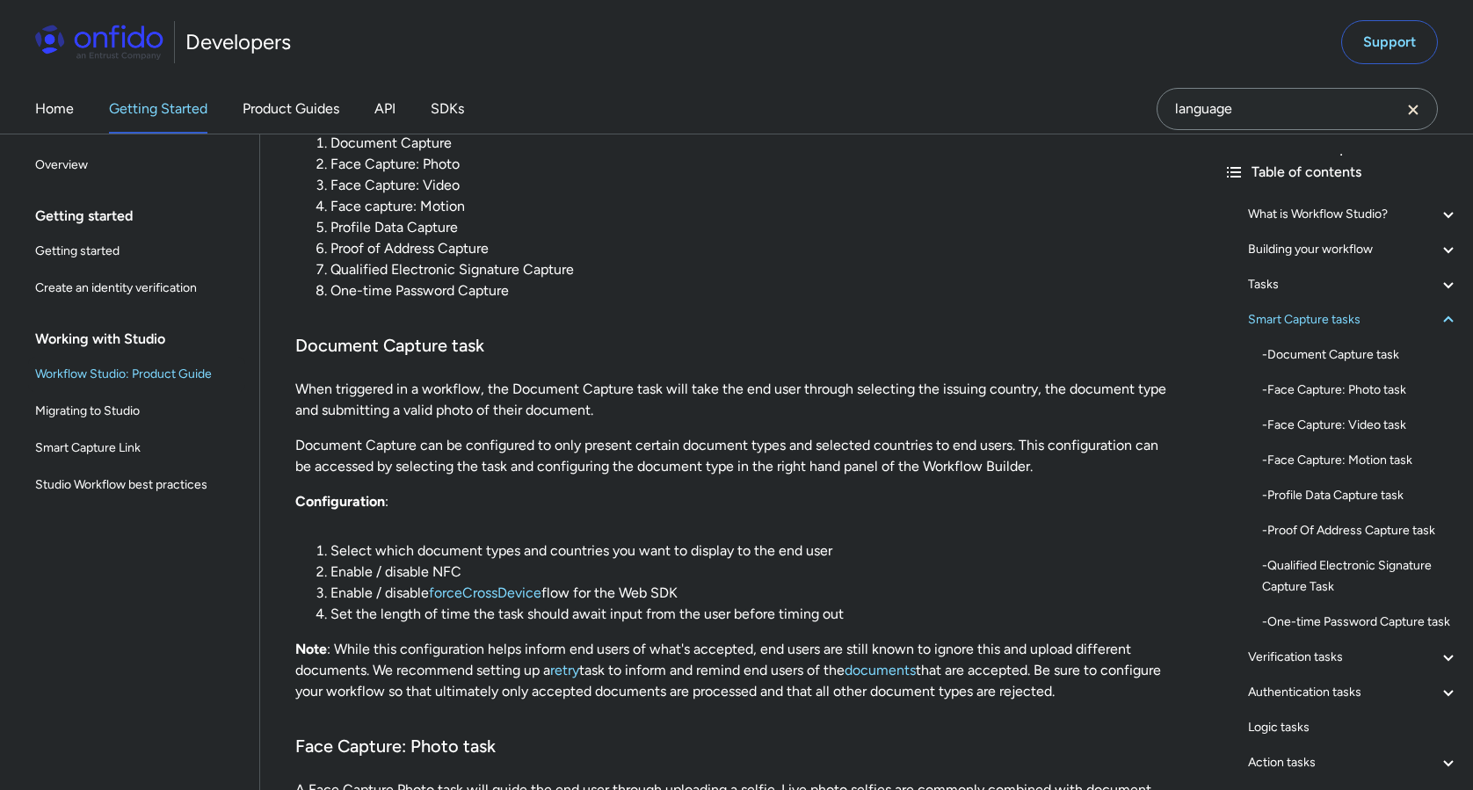
scroll to position [5681, 0]
